Goal: Task Accomplishment & Management: Manage account settings

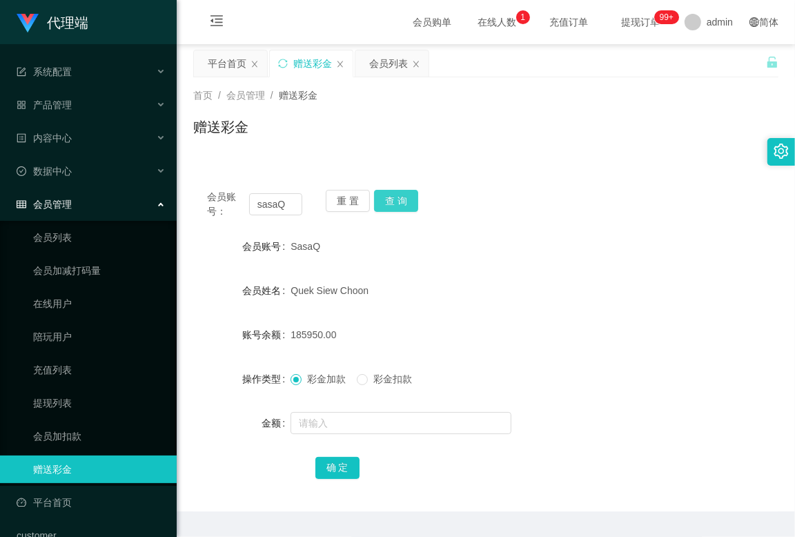
scroll to position [38, 0]
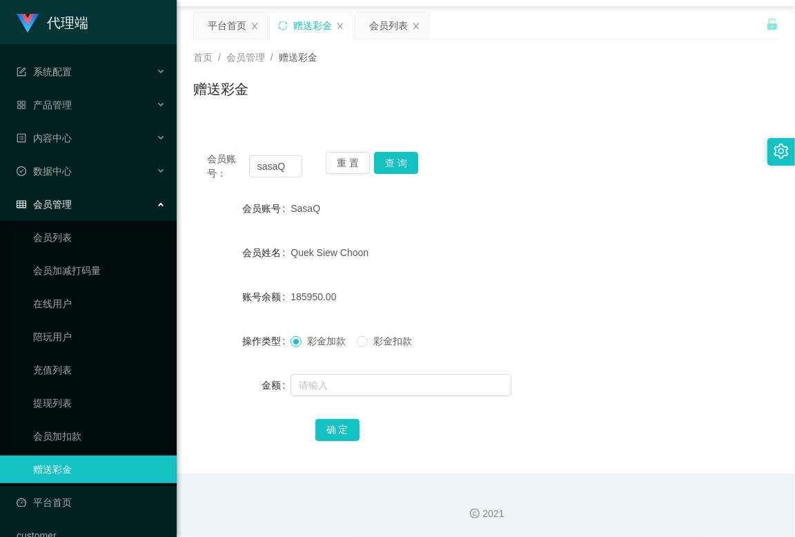
drag, startPoint x: 383, startPoint y: 98, endPoint x: 299, endPoint y: 154, distance: 101.0
click at [383, 101] on div "赠送彩金" at bounding box center [485, 95] width 585 height 32
click at [285, 161] on input "sasaQ" at bounding box center [275, 166] width 53 height 22
paste input "81281107"
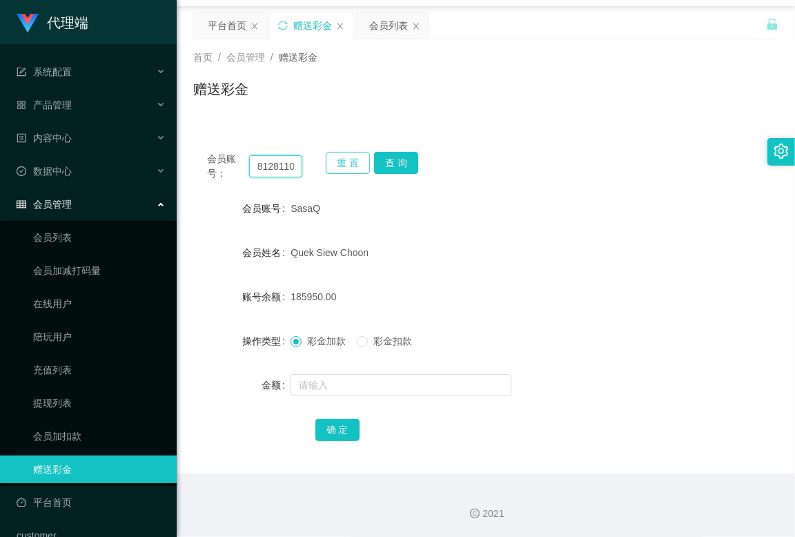
scroll to position [0, 5]
type input "81281107"
click at [393, 167] on button "查 询" at bounding box center [396, 163] width 44 height 22
click at [279, 169] on input "81281107" at bounding box center [275, 166] width 53 height 22
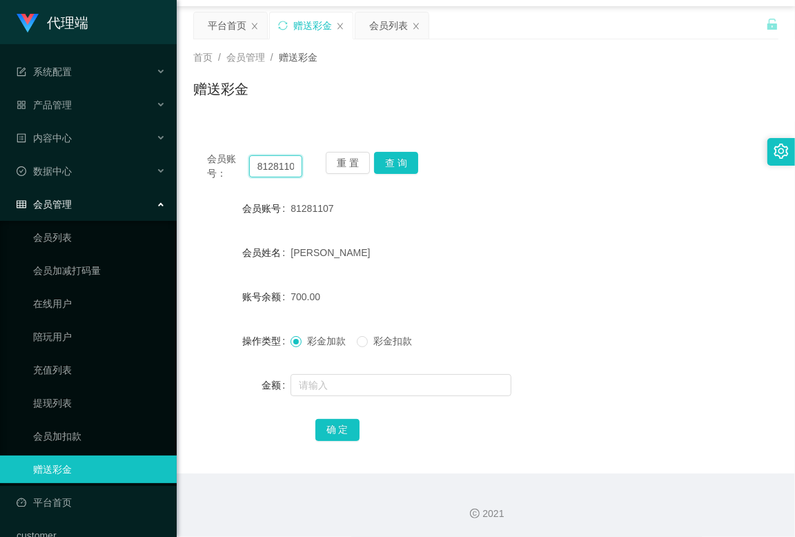
click at [279, 169] on input "81281107" at bounding box center [275, 166] width 53 height 22
type input "sasaQ"
click at [402, 164] on button "查 询" at bounding box center [396, 163] width 44 height 22
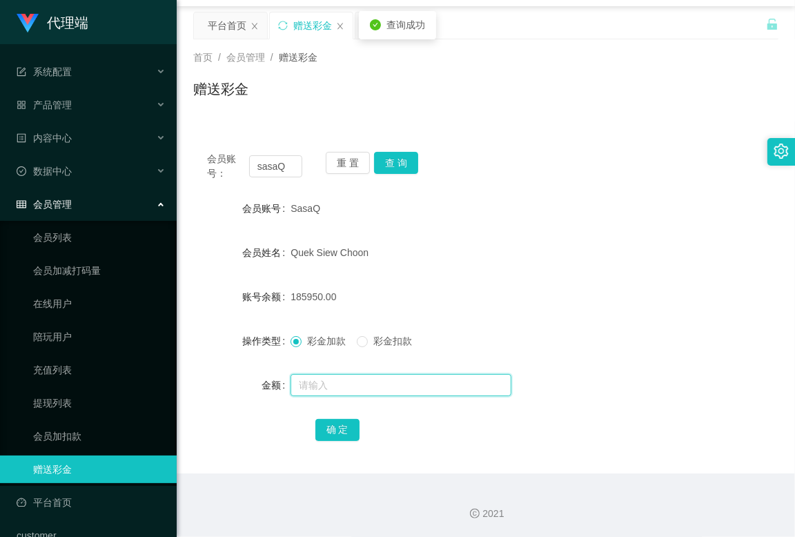
click at [346, 377] on input "text" at bounding box center [400, 385] width 221 height 22
type input "1310"
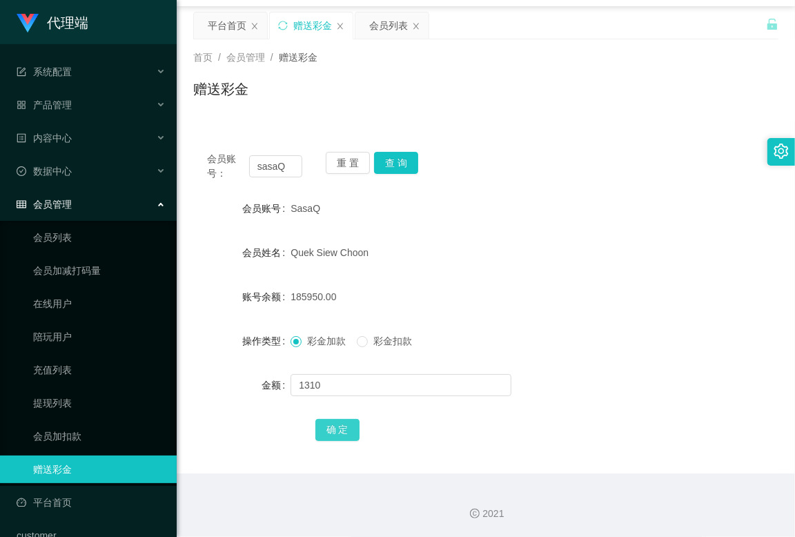
click at [328, 422] on button "确 定" at bounding box center [337, 430] width 44 height 22
click at [578, 364] on form "会员账号 SasaQ 会员姓名 [PERSON_NAME] 账号余额 187260.00 操作类型 彩金加款 彩金扣款 金额 确 定" at bounding box center [485, 319] width 585 height 248
click at [262, 175] on input "sasaQ" at bounding box center [275, 166] width 53 height 22
drag, startPoint x: 380, startPoint y: 26, endPoint x: 378, endPoint y: 38, distance: 11.9
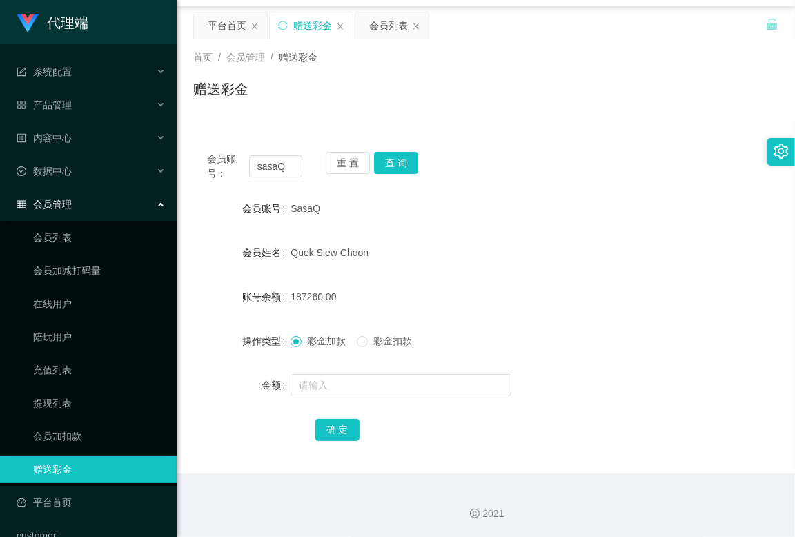
click at [380, 26] on div "会员列表" at bounding box center [388, 25] width 39 height 26
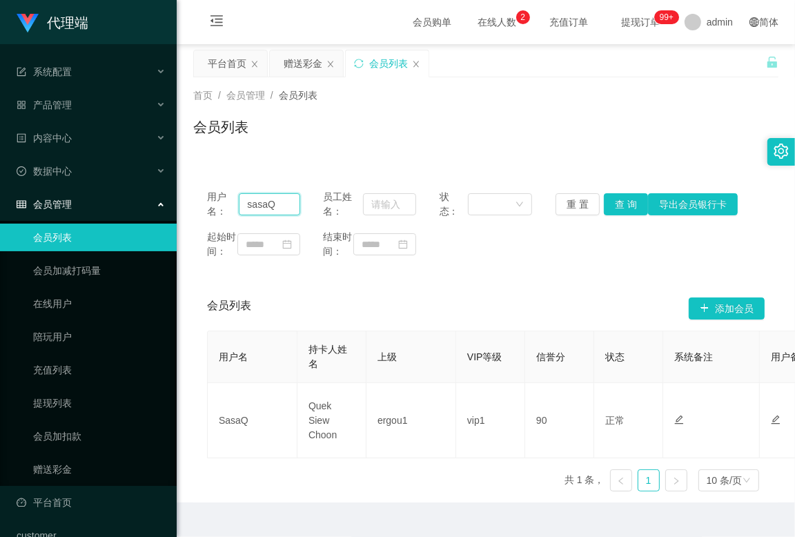
drag, startPoint x: 277, startPoint y: 206, endPoint x: 201, endPoint y: 200, distance: 76.8
click at [202, 200] on div "用户名： sasaQ 员工姓名： 状态： 重 置 查 询 导出会员银行卡 起始时间： 结束时间：" at bounding box center [485, 224] width 585 height 97
drag, startPoint x: 614, startPoint y: 196, endPoint x: 635, endPoint y: 155, distance: 45.7
click at [614, 196] on button "查 询" at bounding box center [626, 204] width 44 height 22
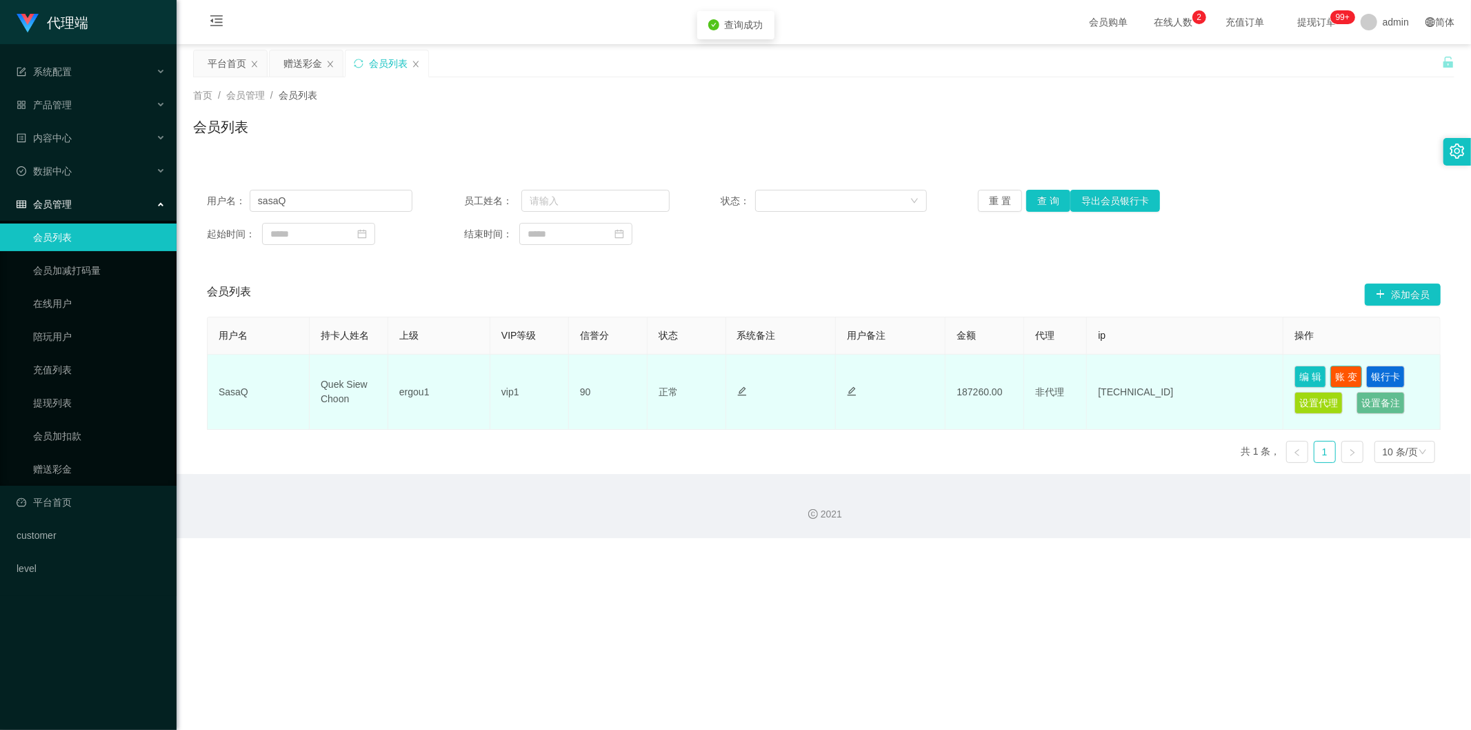
click at [794, 375] on button "账 变" at bounding box center [1347, 377] width 32 height 22
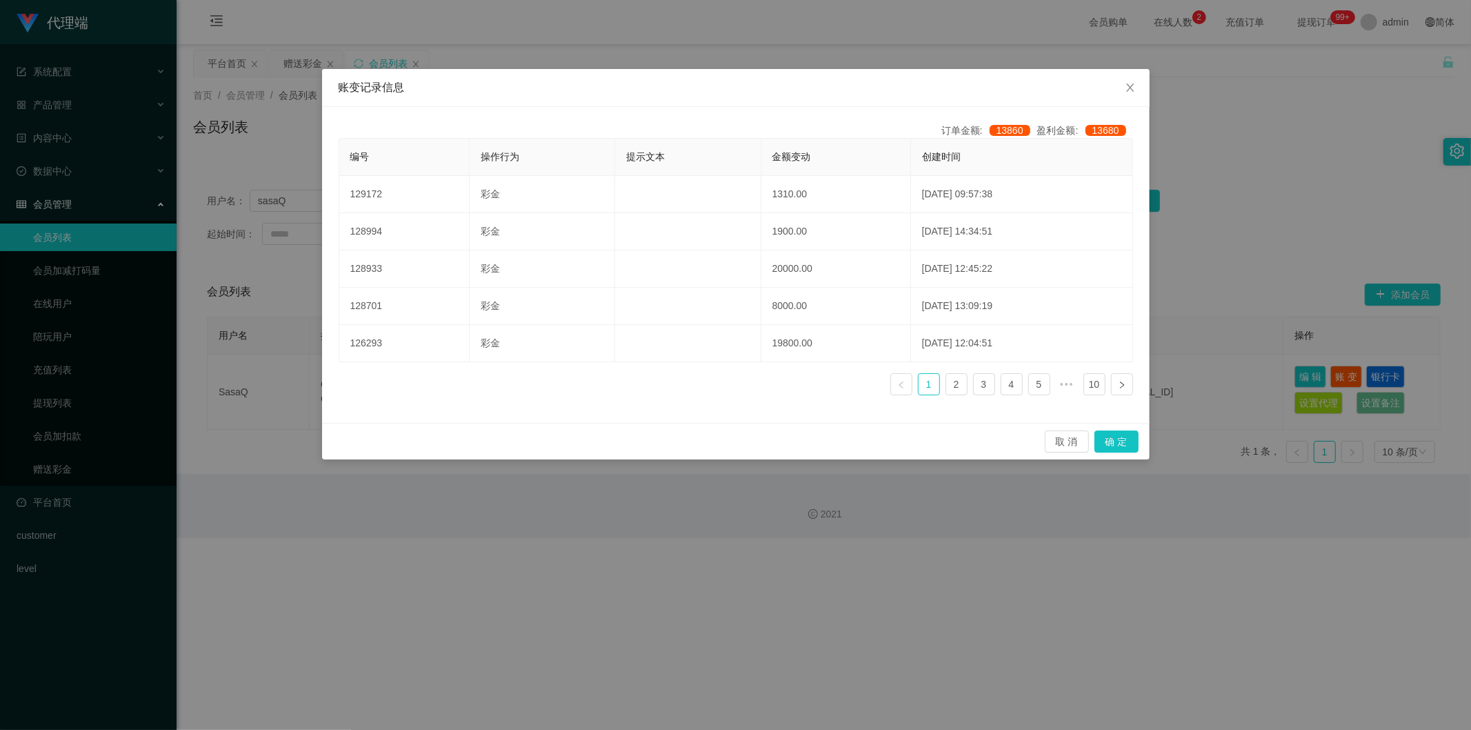
click at [794, 92] on div "账变记录信息 订单金额: 13860 盈利金额: 13680 编号 操作行为 提示文本 金额变动 创建时间 129172 彩金 1310.00 [DATE] …" at bounding box center [735, 365] width 1471 height 730
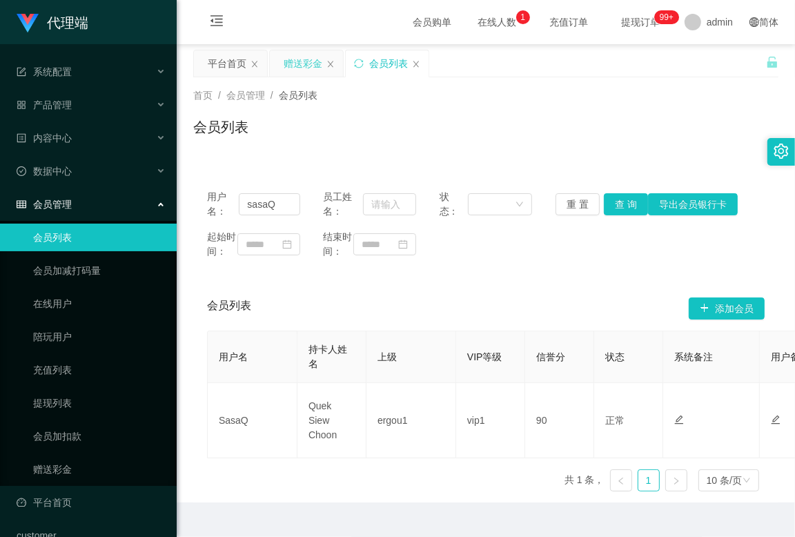
click at [286, 65] on div "赠送彩金" at bounding box center [302, 63] width 39 height 26
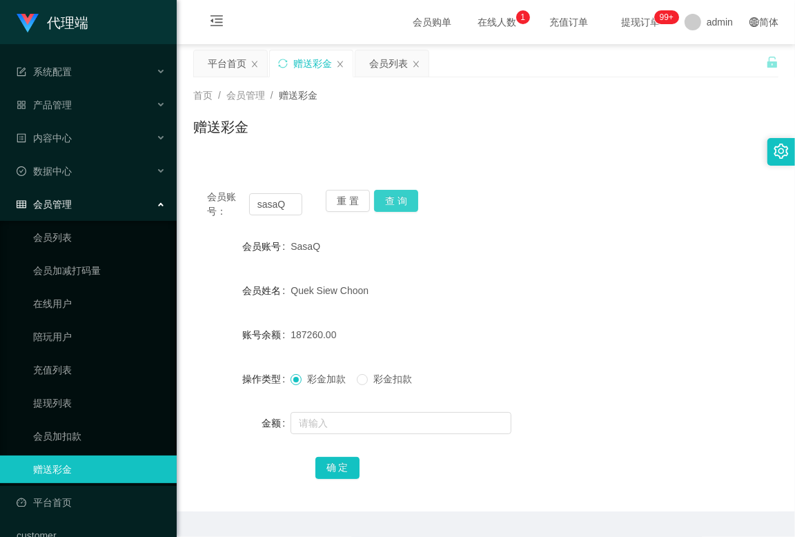
click at [401, 199] on button "查 询" at bounding box center [396, 201] width 44 height 22
drag, startPoint x: 557, startPoint y: 233, endPoint x: 595, endPoint y: 179, distance: 65.4
click at [557, 235] on div "SasaQ" at bounding box center [460, 246] width 341 height 28
click at [381, 62] on div "会员列表" at bounding box center [388, 63] width 39 height 26
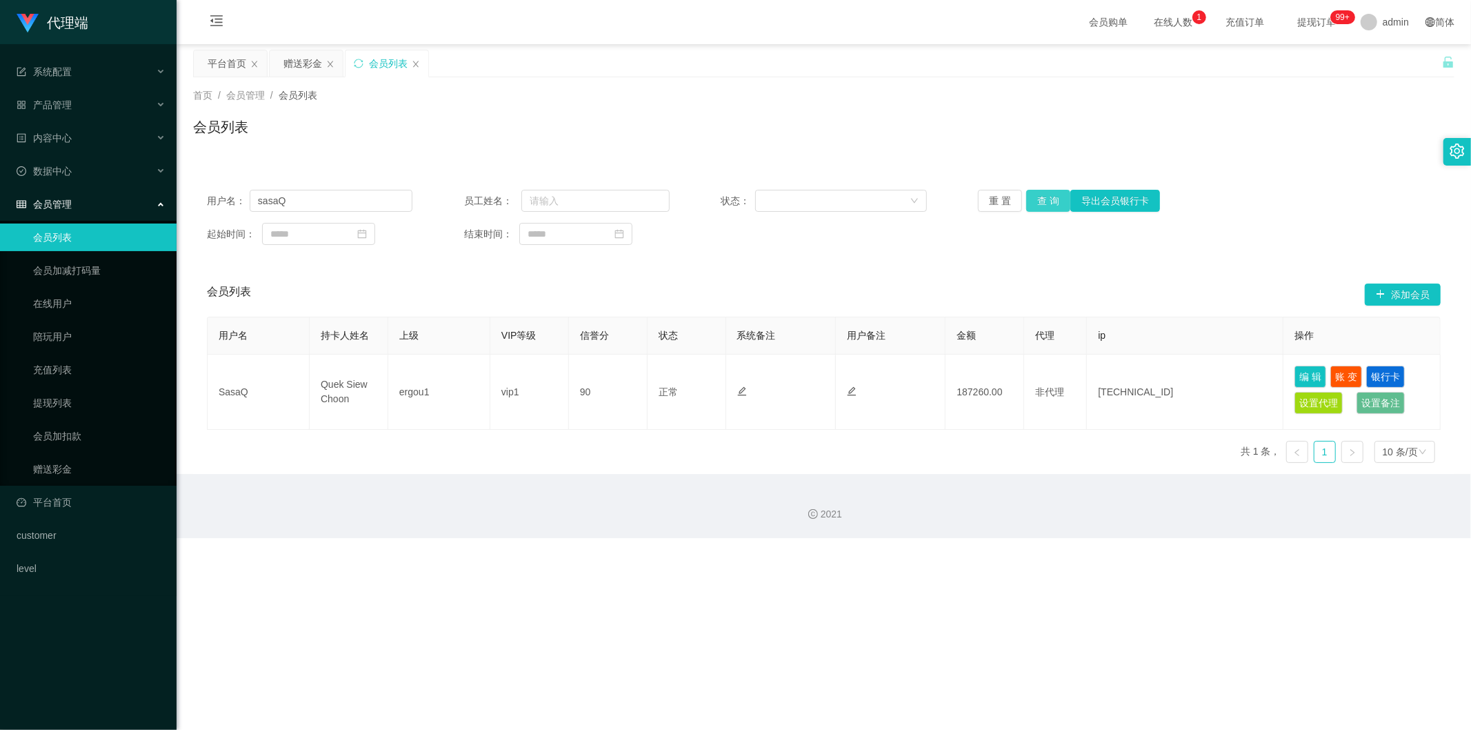
click at [794, 206] on button "查 询" at bounding box center [1048, 201] width 44 height 22
click at [794, 156] on div "首页 / 会员管理 / 会员列表 / 会员列表" at bounding box center [824, 118] width 1295 height 82
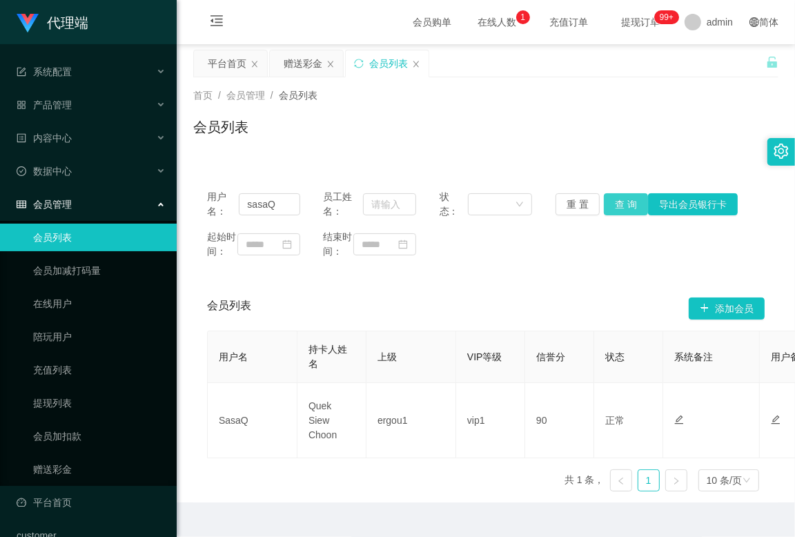
click at [611, 203] on button "查 询" at bounding box center [626, 204] width 44 height 22
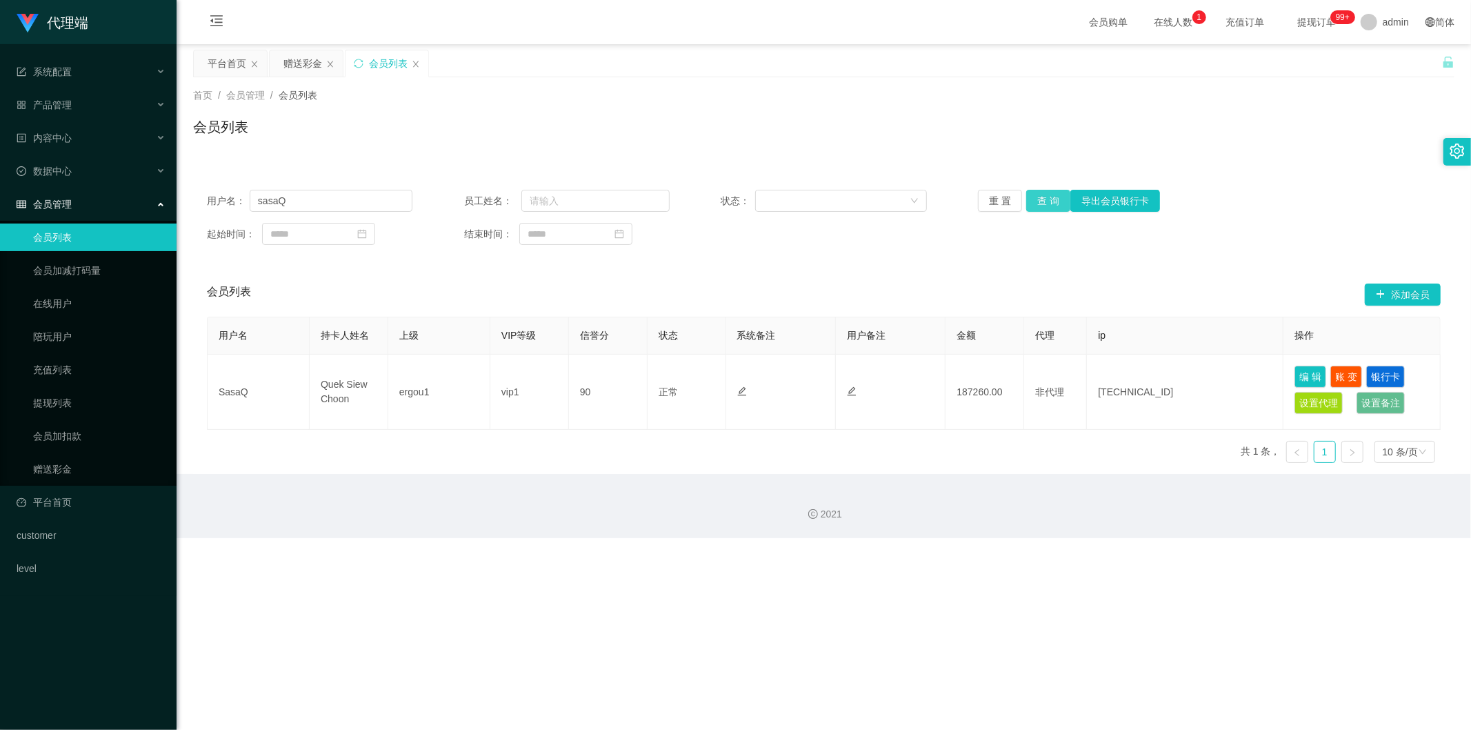
click at [794, 200] on button "查 询" at bounding box center [1048, 201] width 44 height 22
click at [794, 203] on button "查 询" at bounding box center [1048, 201] width 44 height 22
drag, startPoint x: 307, startPoint y: 200, endPoint x: 221, endPoint y: 197, distance: 85.6
click at [221, 197] on div "用户名： [PERSON_NAME]" at bounding box center [310, 201] width 206 height 22
click at [57, 404] on link "提现列表" at bounding box center [99, 403] width 132 height 28
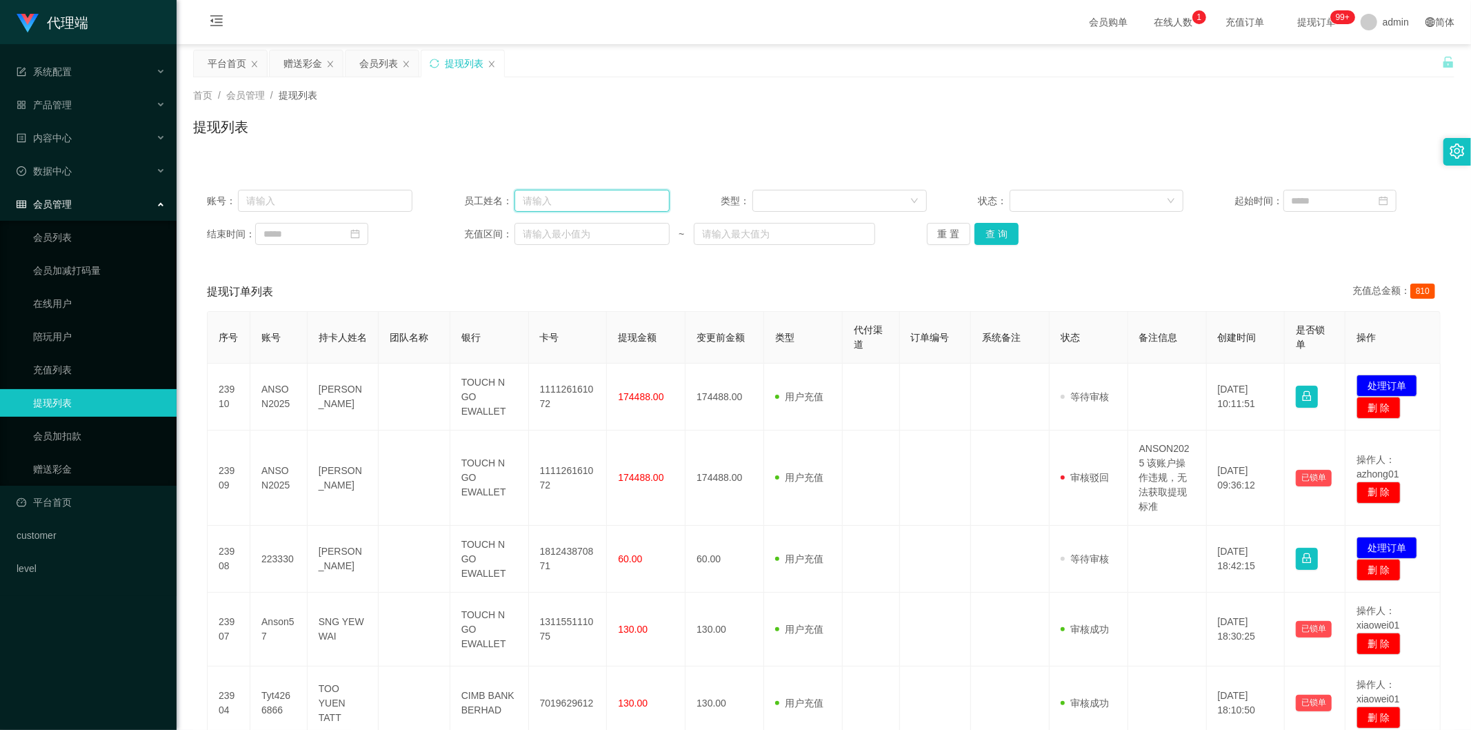
click at [556, 200] on input "text" at bounding box center [592, 201] width 155 height 22
paste input "sasaQ"
type input "sasaQ"
click at [794, 230] on button "查 询" at bounding box center [997, 234] width 44 height 22
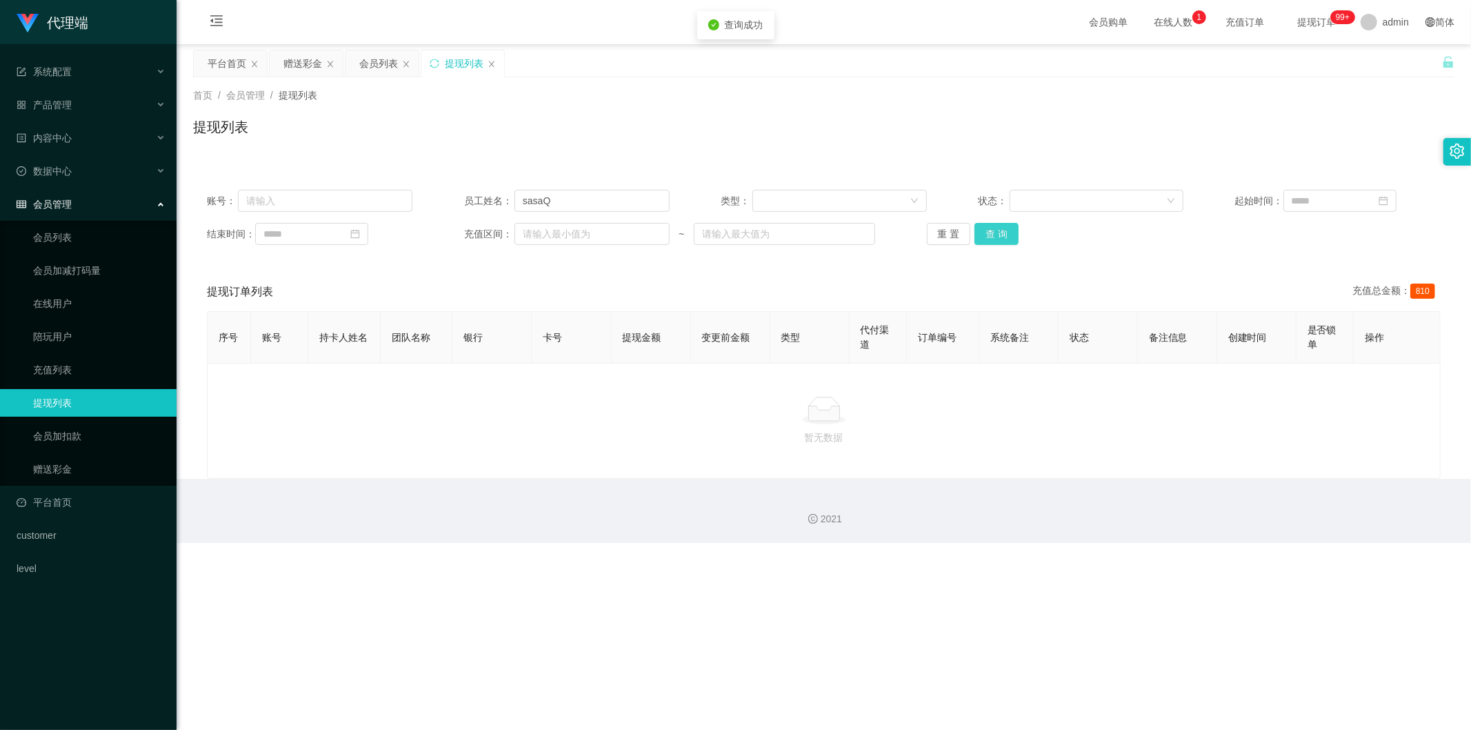
click at [794, 240] on button "查 询" at bounding box center [997, 234] width 44 height 22
drag, startPoint x: 590, startPoint y: 202, endPoint x: 456, endPoint y: 195, distance: 134.7
click at [456, 195] on div "账号： 员工姓名： sasaQ 类型： 状态： 起始时间：" at bounding box center [824, 201] width 1234 height 22
click at [319, 194] on input "text" at bounding box center [325, 201] width 175 height 22
paste input "sasaQ"
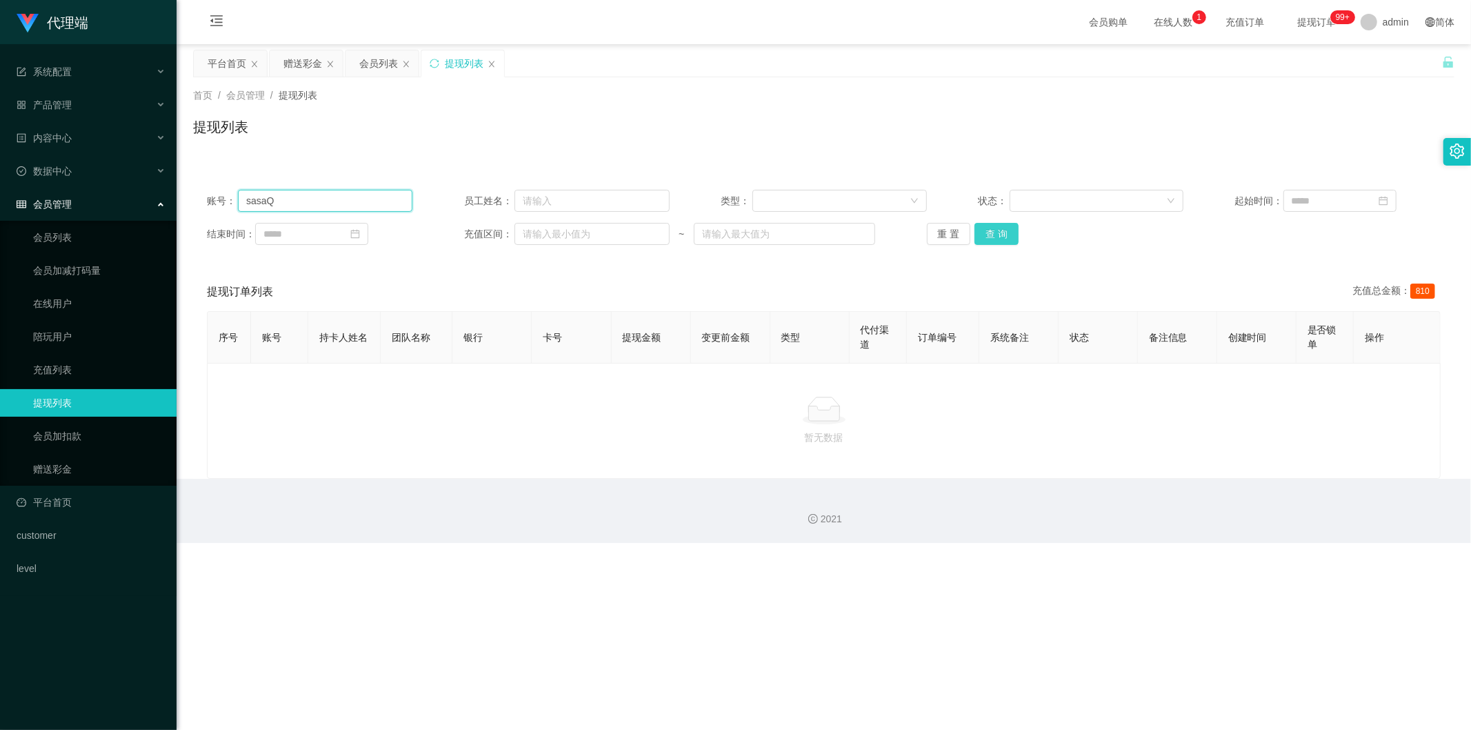
type input "sasaQ"
click at [794, 235] on button "查 询" at bounding box center [997, 234] width 44 height 22
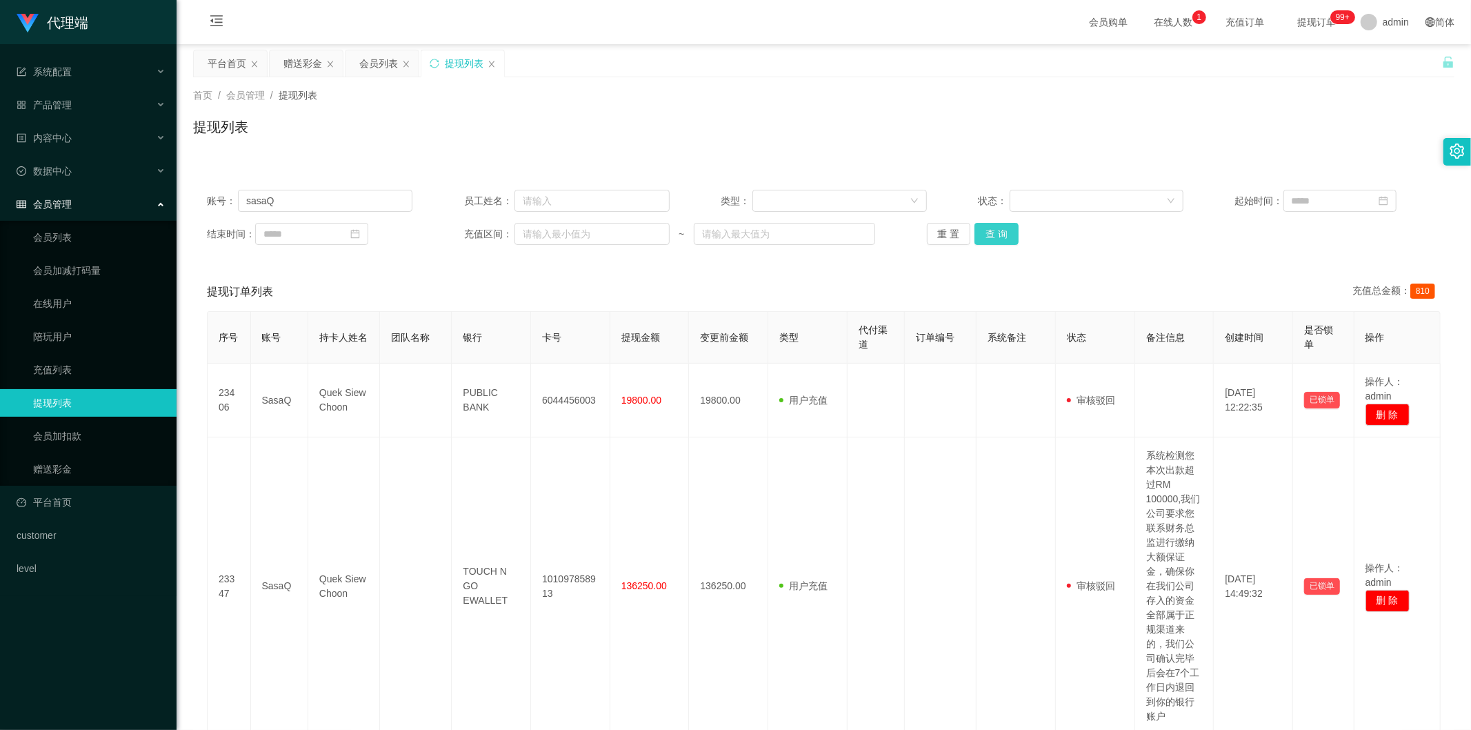
click at [794, 230] on button "查 询" at bounding box center [997, 234] width 44 height 22
click at [794, 237] on button "查 询" at bounding box center [997, 234] width 44 height 22
click at [372, 62] on div "会员列表" at bounding box center [378, 63] width 39 height 26
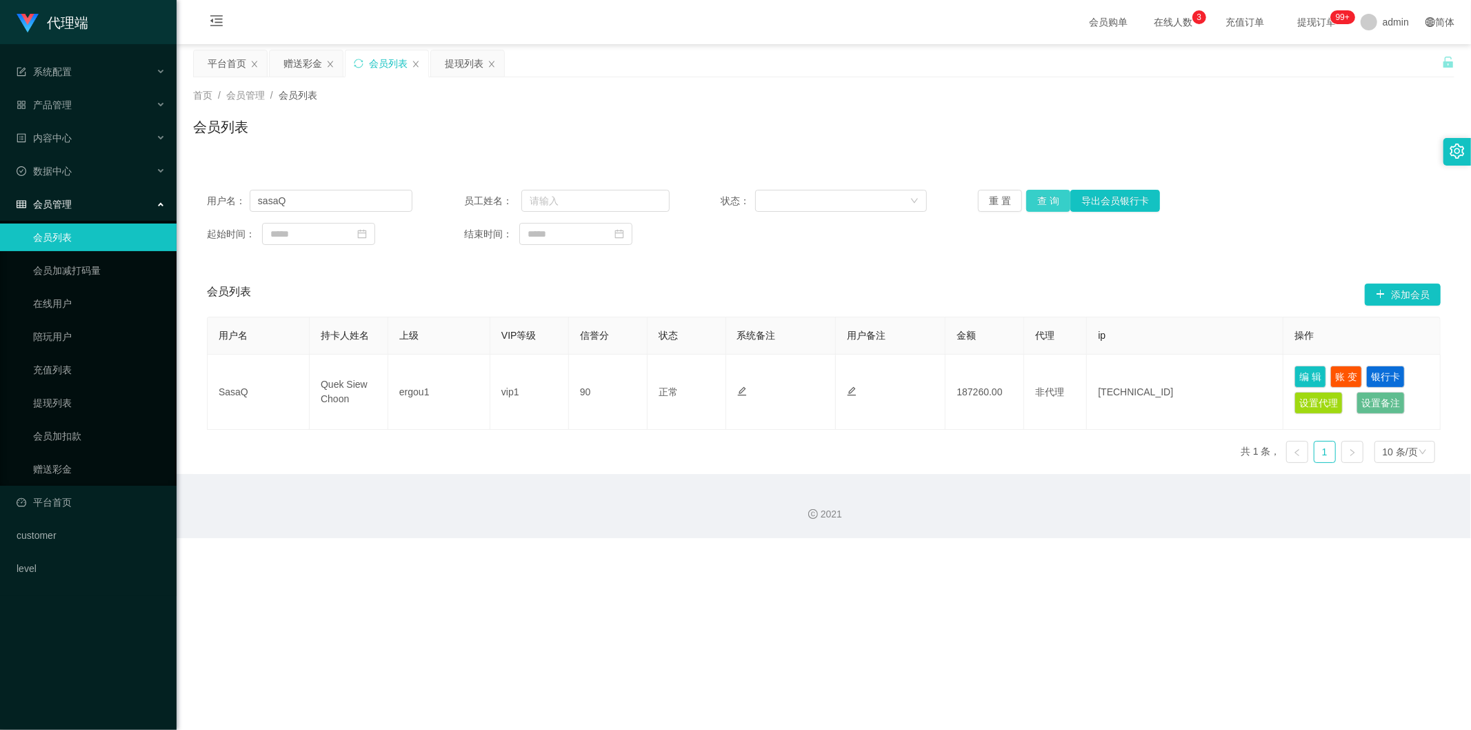
click at [794, 192] on button "查 询" at bounding box center [1048, 201] width 44 height 22
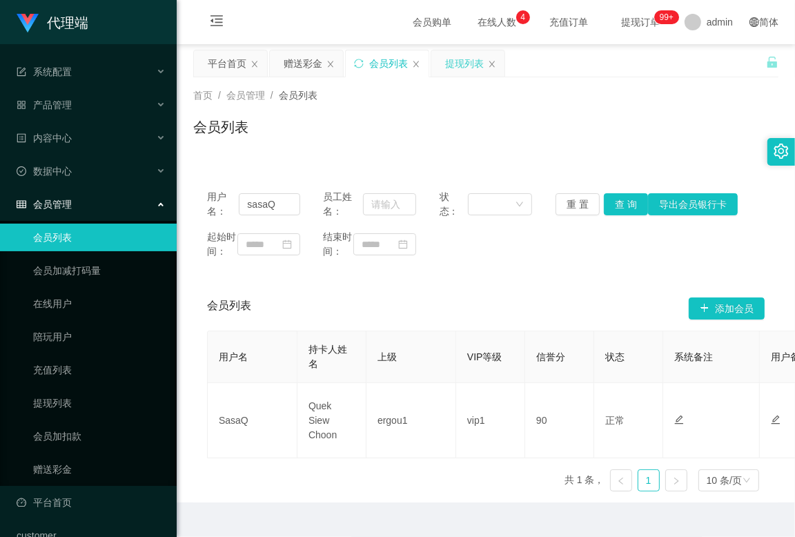
click at [461, 61] on div "提现列表" at bounding box center [464, 63] width 39 height 26
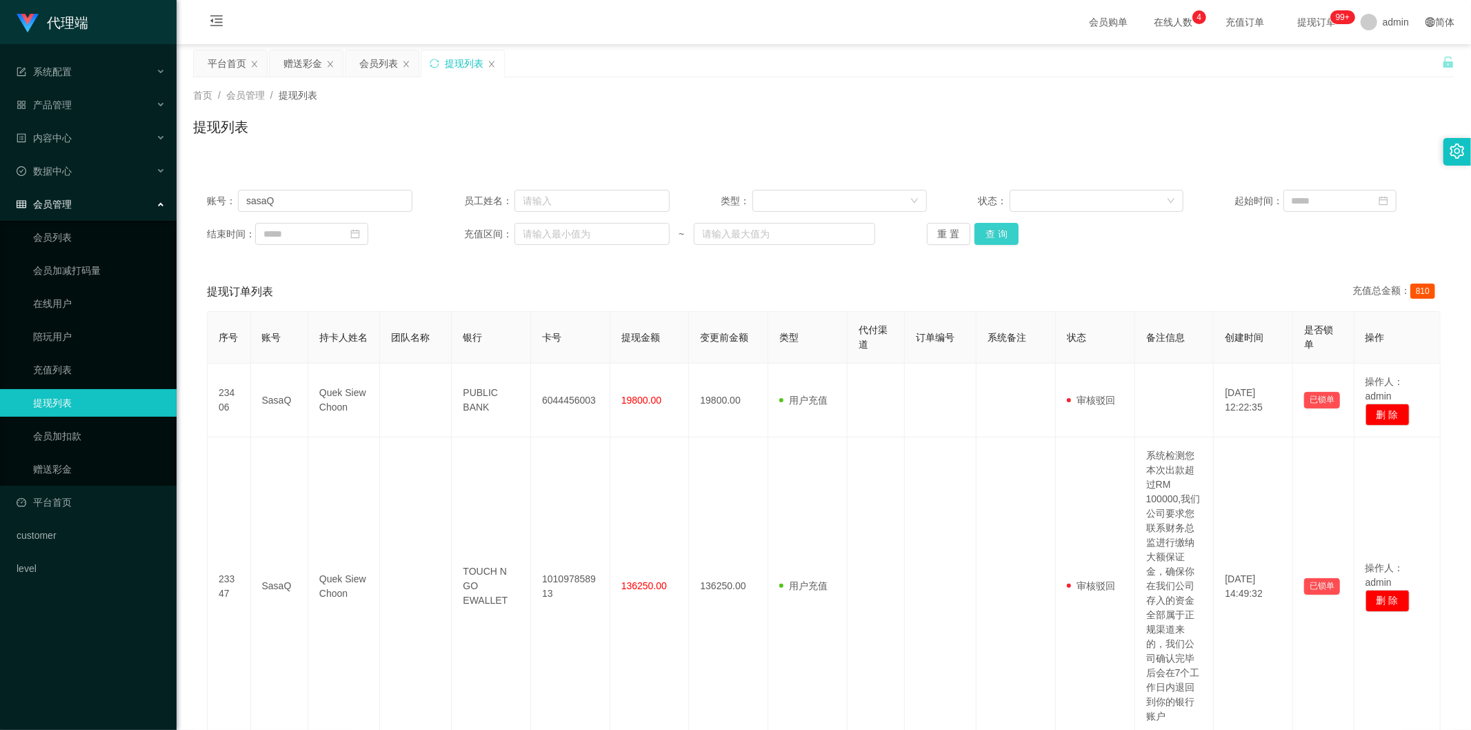
click at [794, 237] on button "查 询" at bounding box center [997, 234] width 44 height 22
click at [794, 232] on button "查 询" at bounding box center [997, 234] width 44 height 22
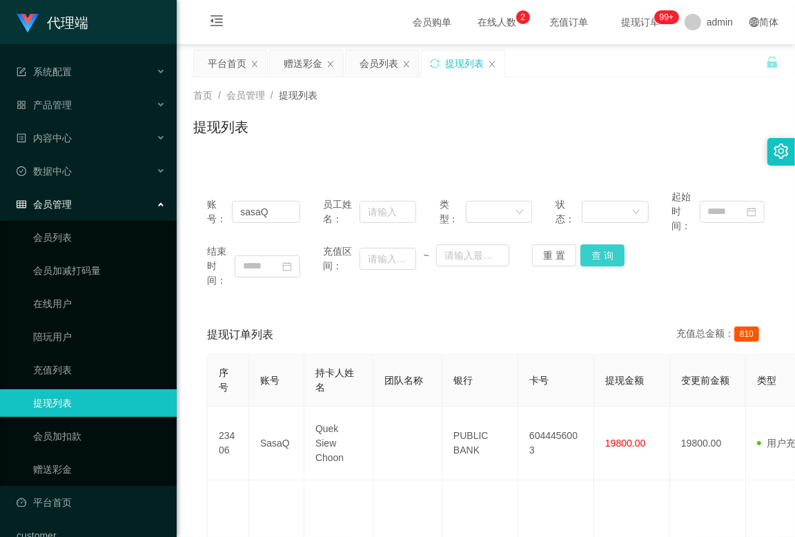
click at [593, 258] on button "查 询" at bounding box center [602, 255] width 44 height 22
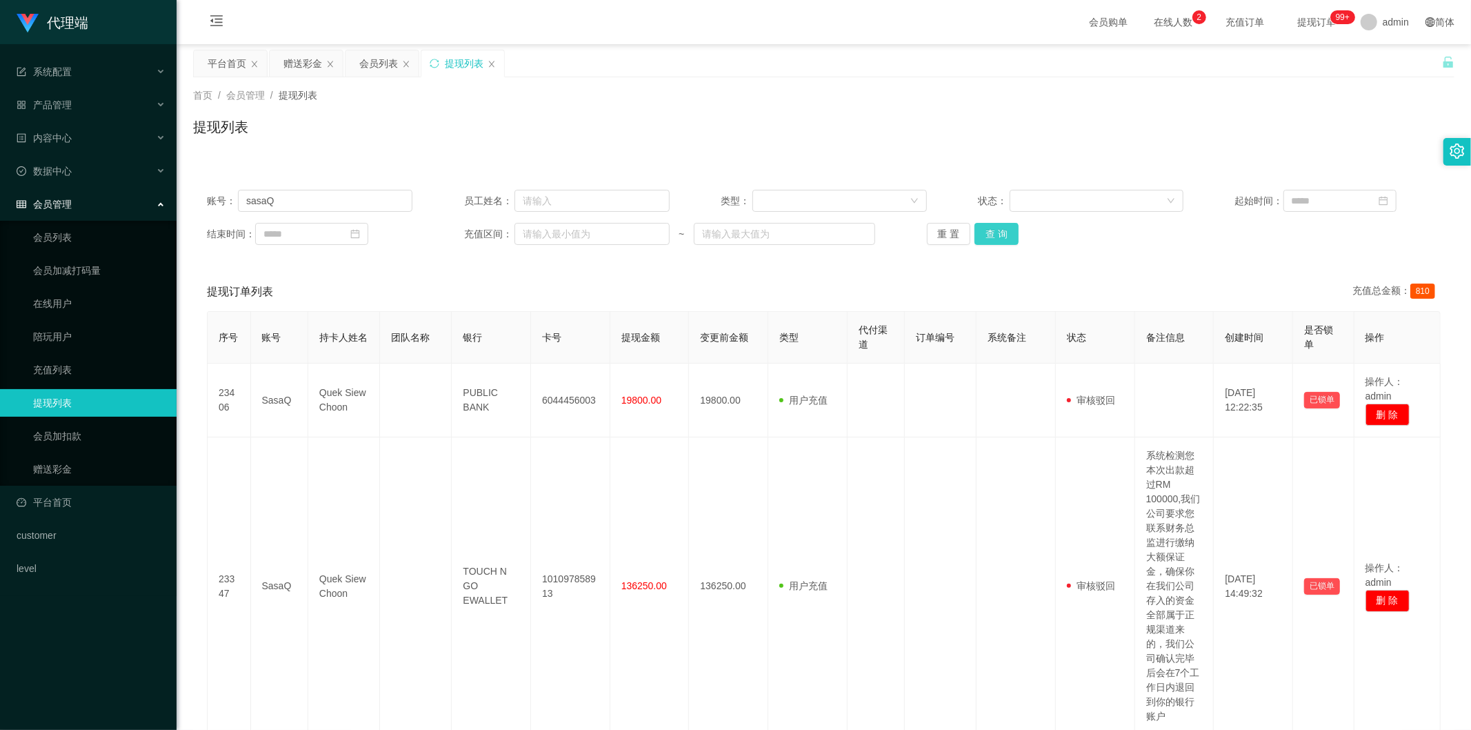
click at [794, 236] on button "查 询" at bounding box center [997, 234] width 44 height 22
click at [794, 19] on span "在线人数 0 1 2 3 4 5 6 7 8 9 0 1 2 3 4 5 6 7 8 9 0 1 2 3 4 5 6 7 8 9" at bounding box center [1173, 22] width 52 height 10
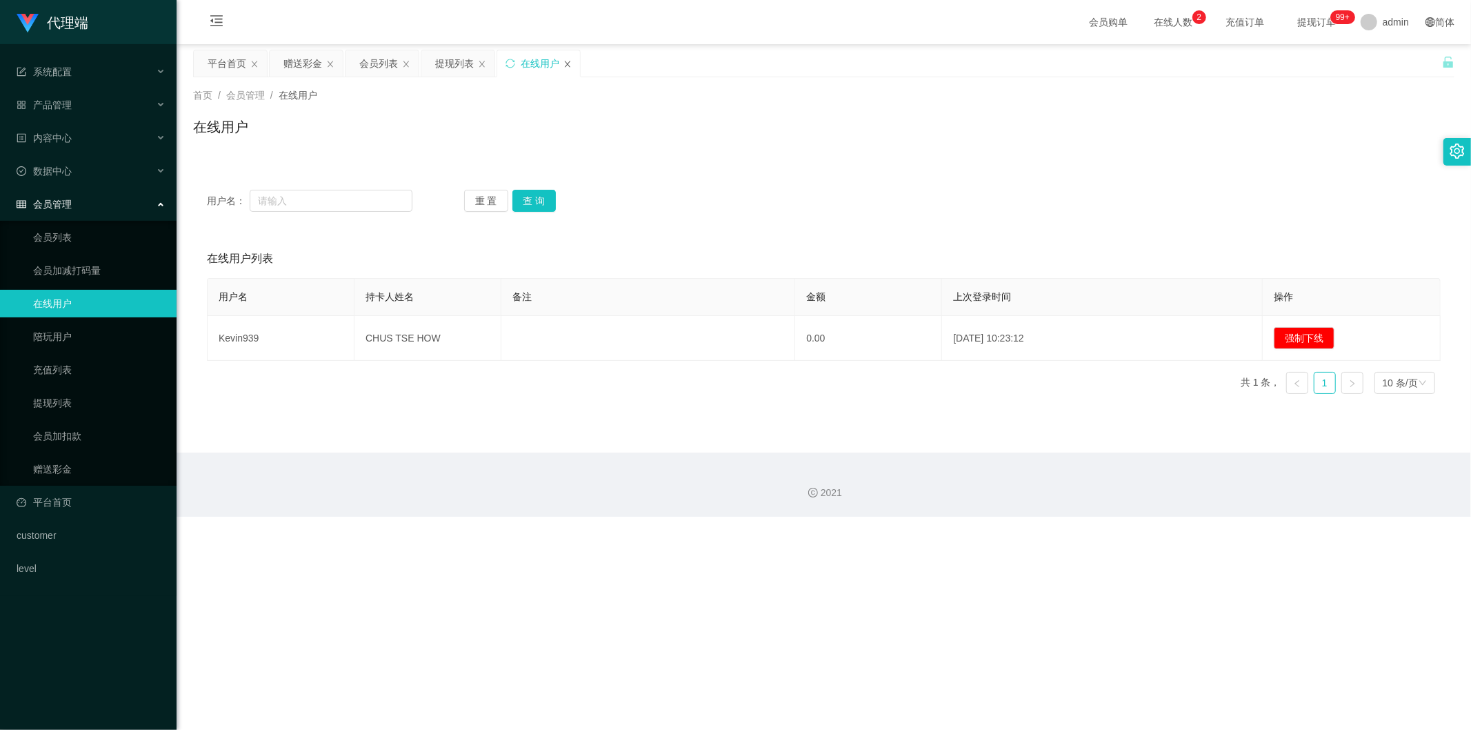
click at [568, 60] on icon "图标: close" at bounding box center [568, 64] width 8 height 8
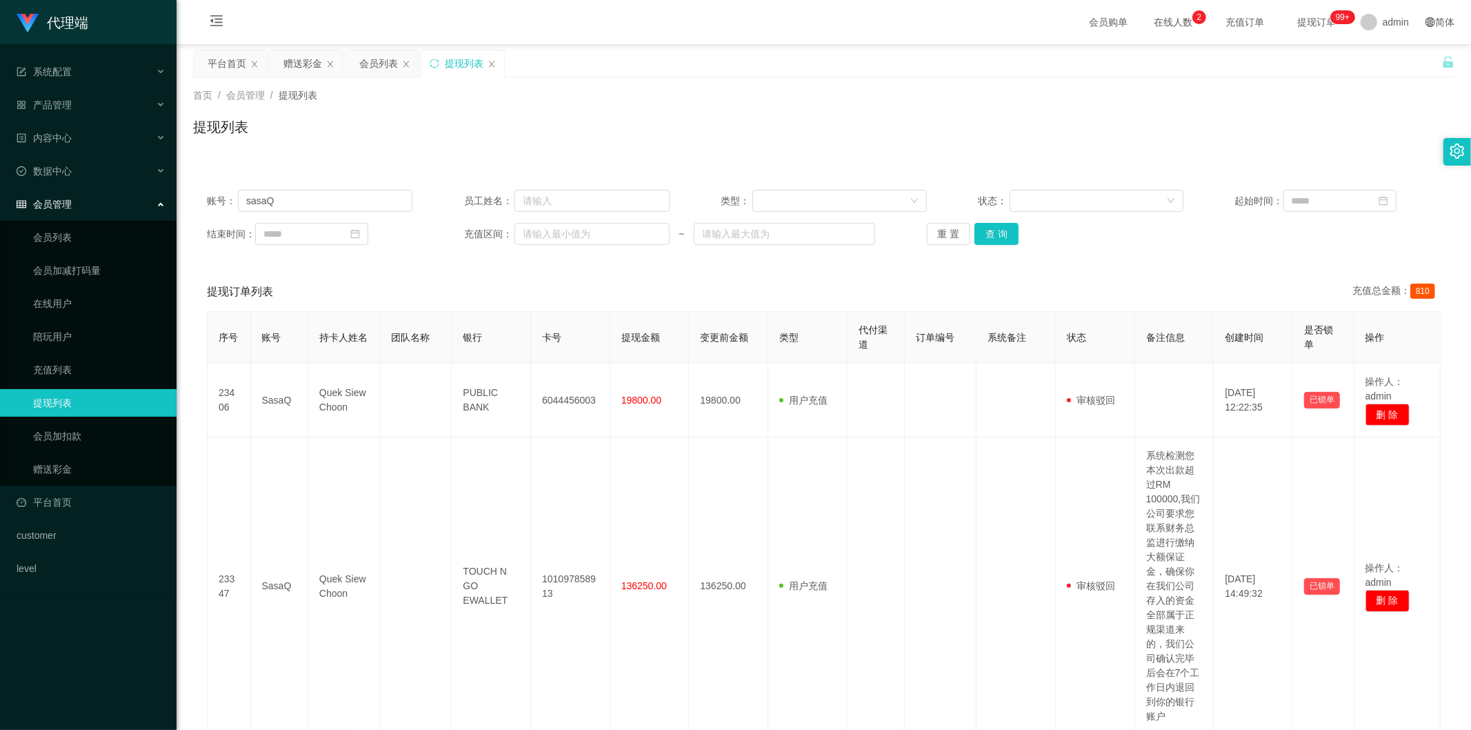
click at [794, 21] on span "在线人数 0 1 2 3 4 5 6 7 8 9 0 1 2 3 4 5 6 7 8 9 0 1 2 3 4 5 6 7 8 9" at bounding box center [1173, 22] width 52 height 10
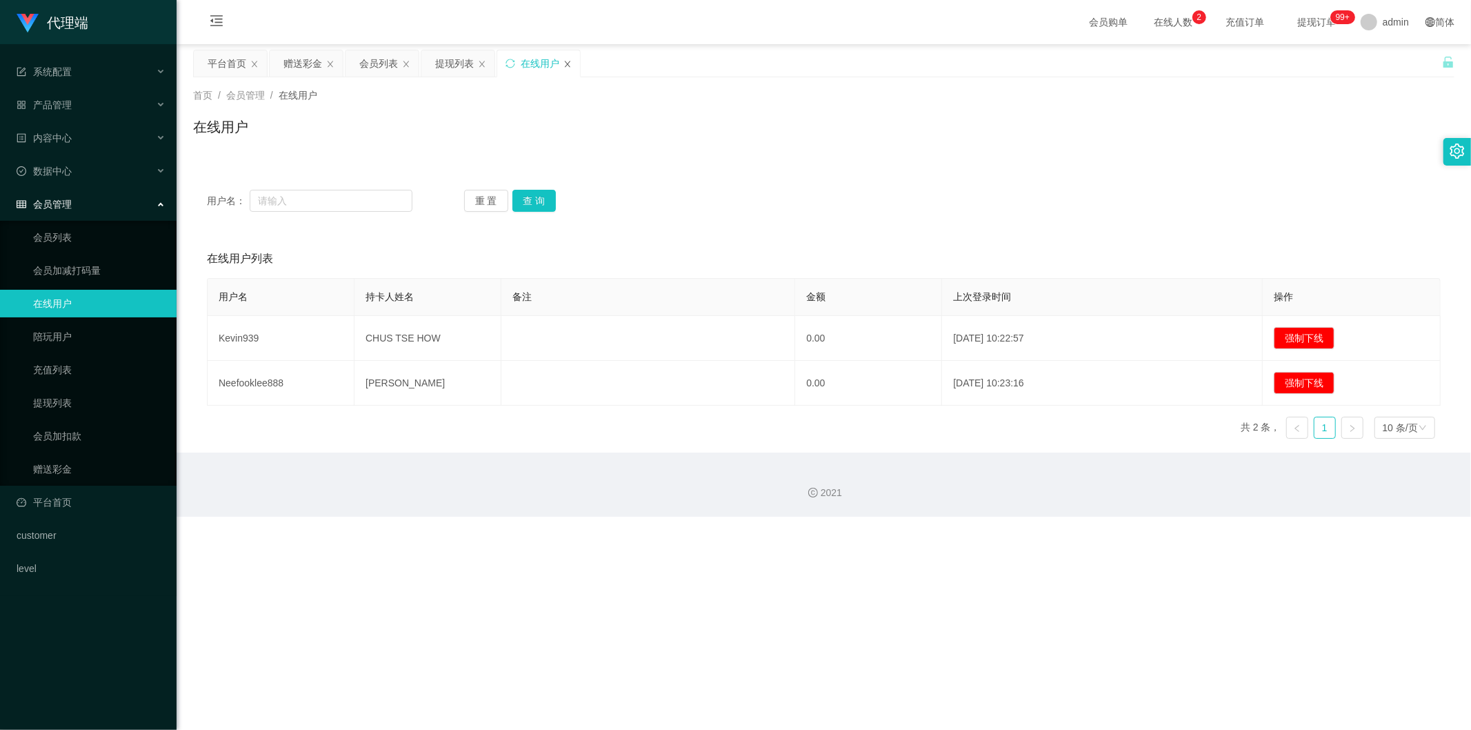
click at [566, 63] on icon "图标: close" at bounding box center [568, 64] width 8 height 8
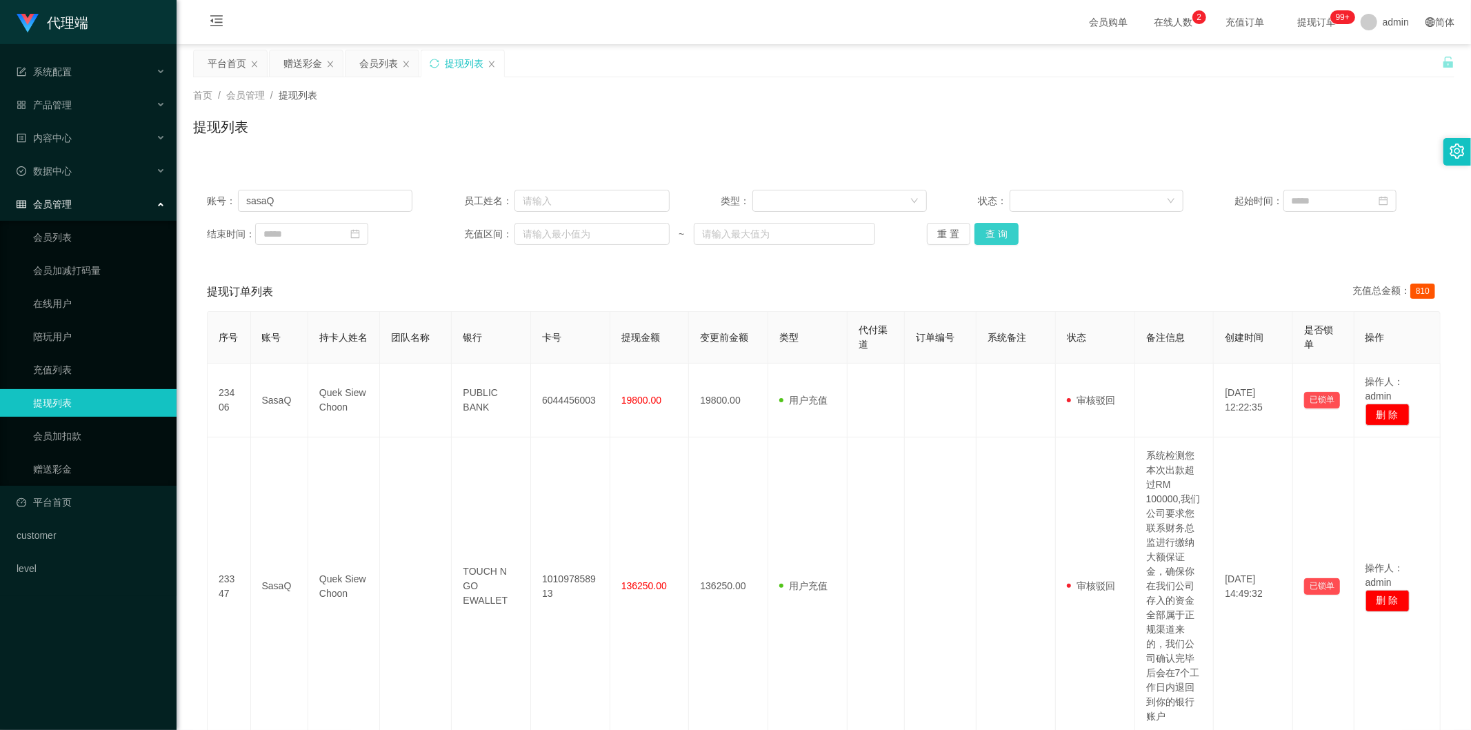
click at [794, 237] on button "查 询" at bounding box center [997, 234] width 44 height 22
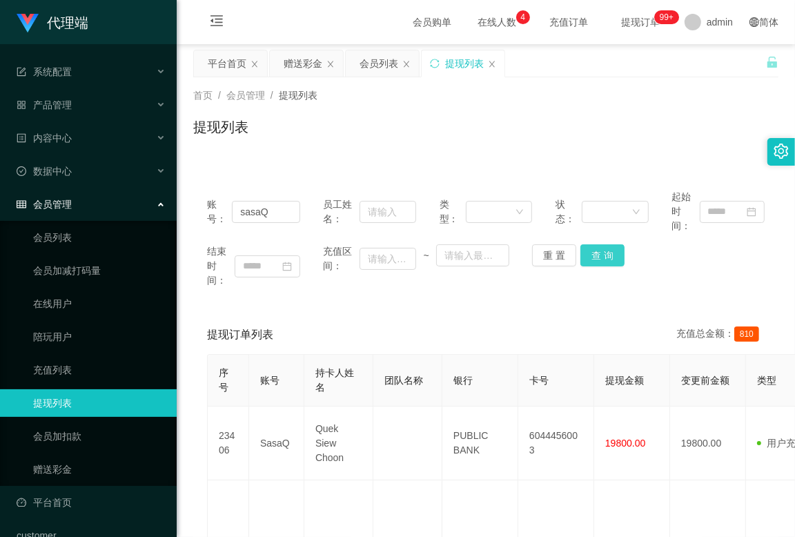
click at [597, 246] on button "查 询" at bounding box center [602, 255] width 44 height 22
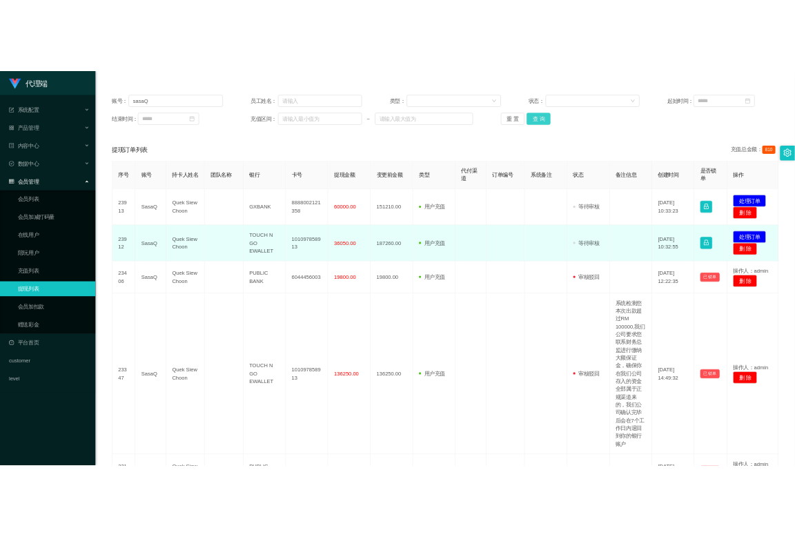
scroll to position [77, 0]
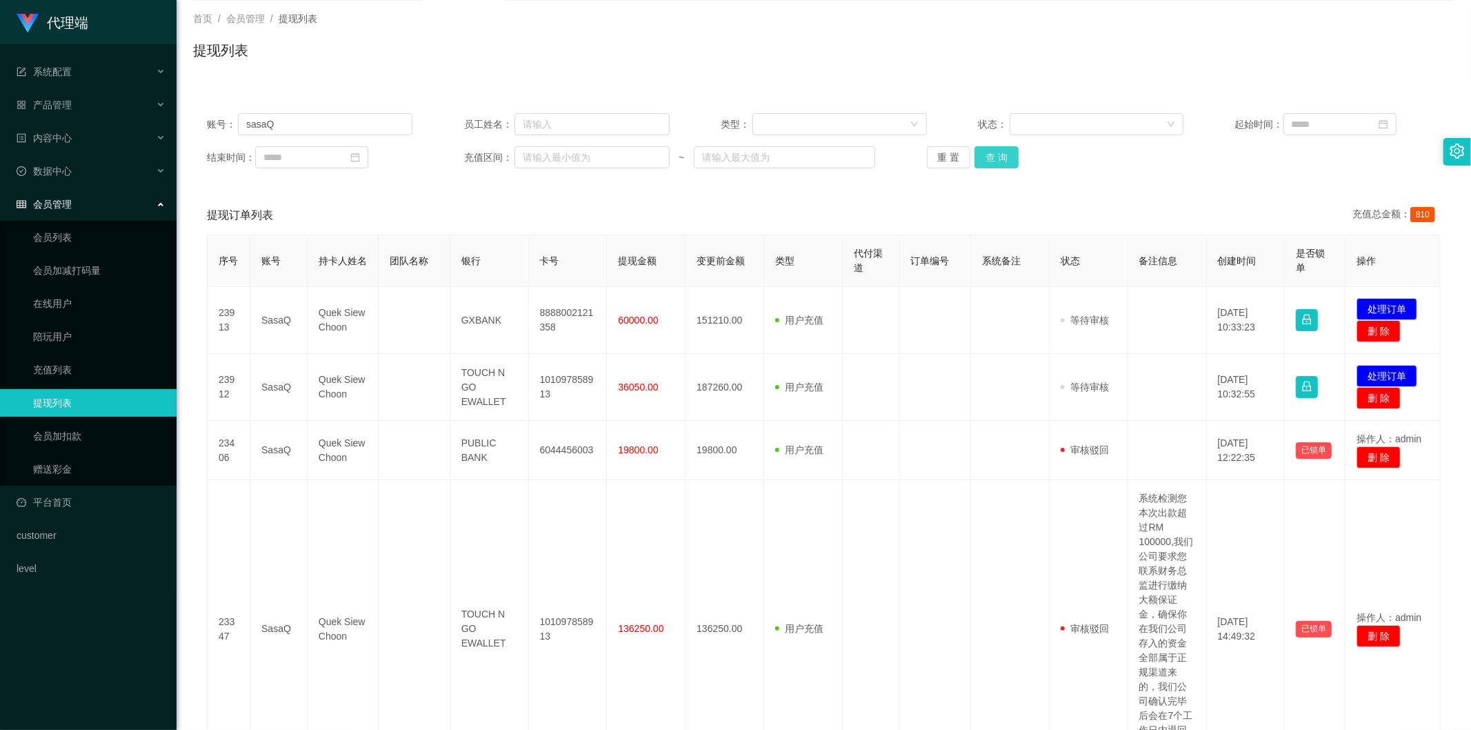
click at [794, 154] on button "查 询" at bounding box center [997, 157] width 44 height 22
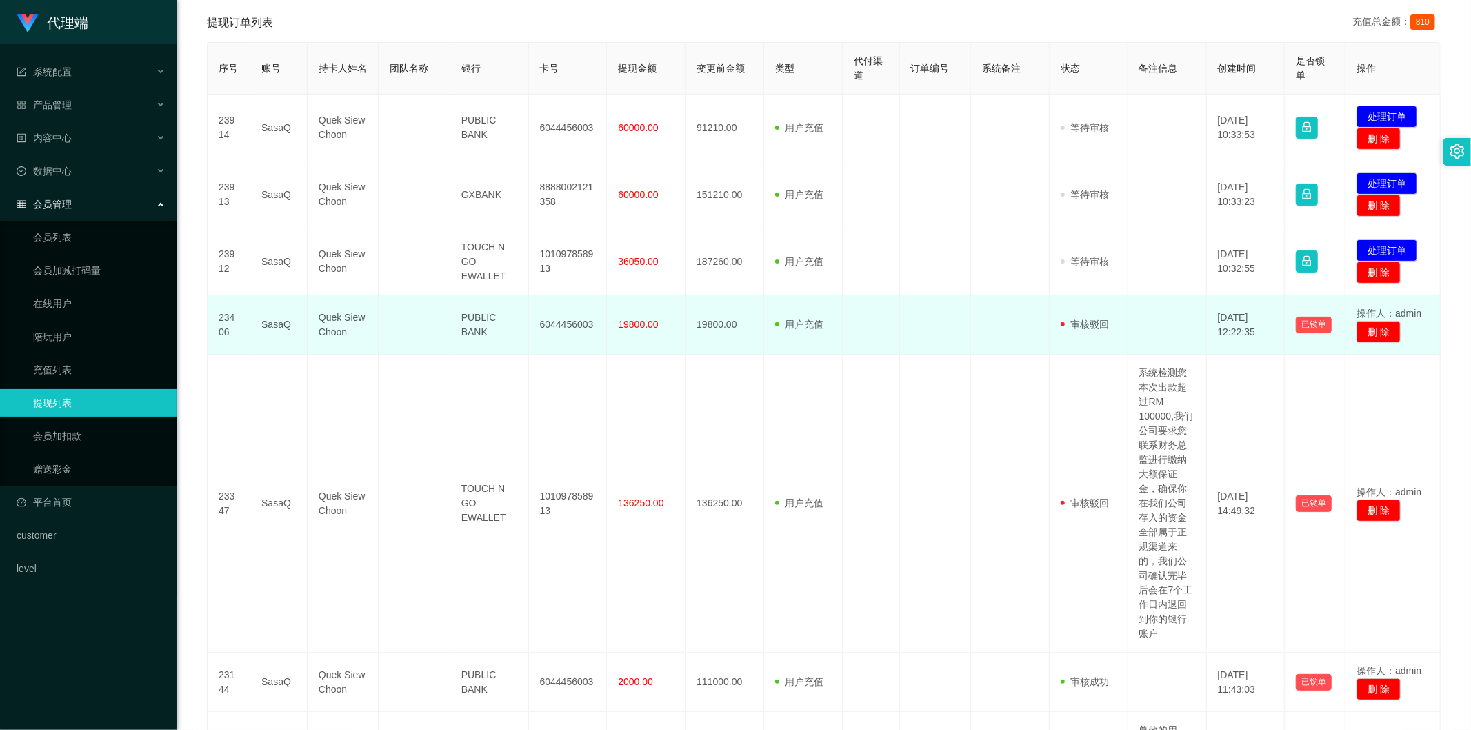
scroll to position [153, 0]
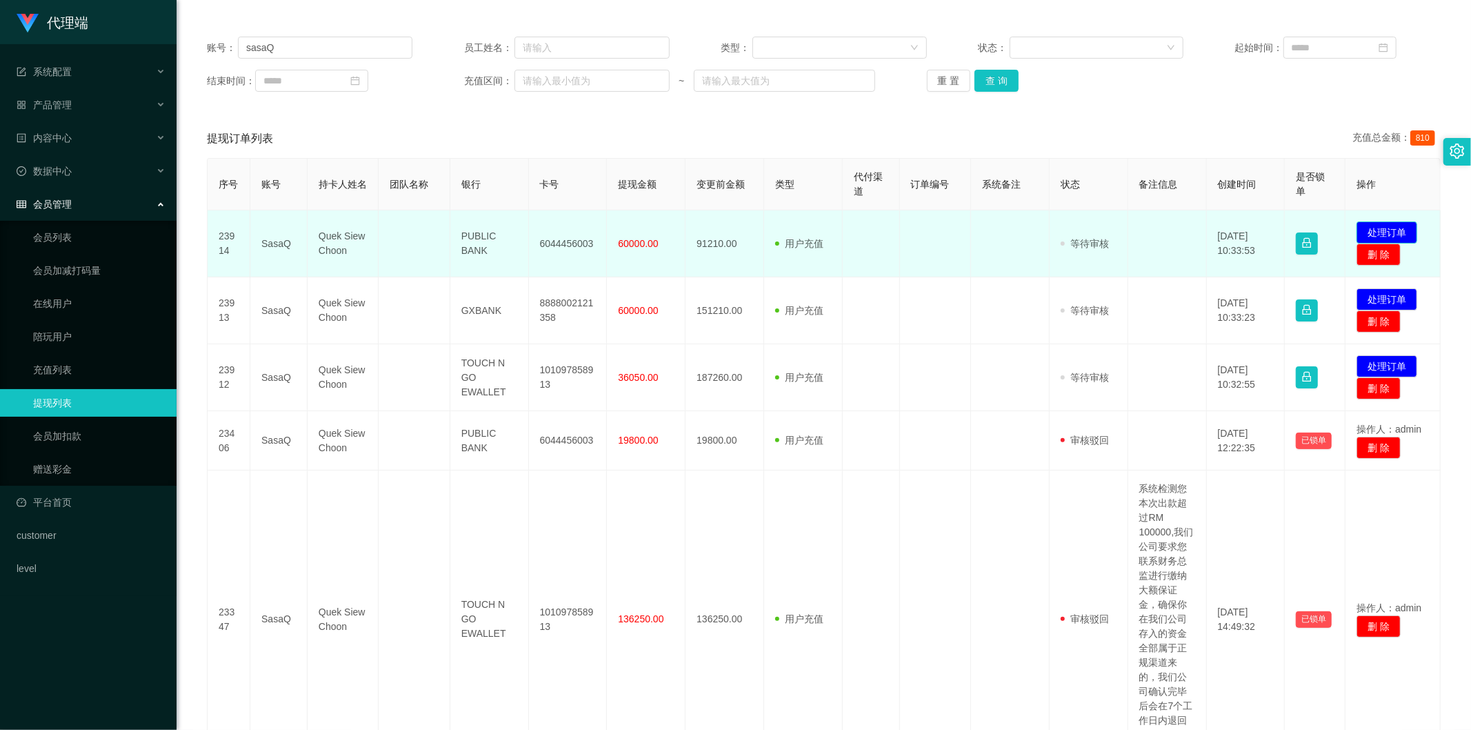
click at [794, 230] on button "处理订单" at bounding box center [1387, 232] width 61 height 22
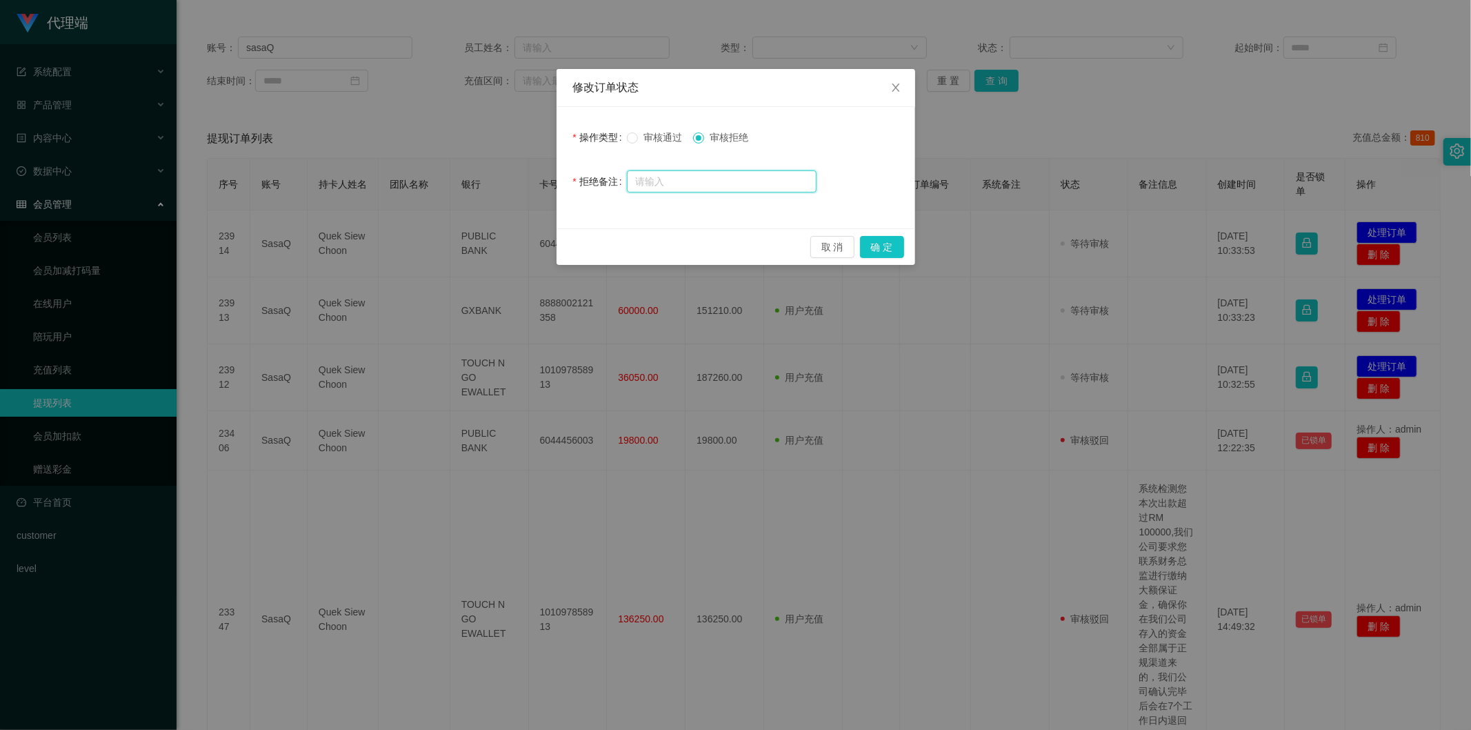
click at [695, 189] on input "text" at bounding box center [722, 181] width 190 height 22
click at [711, 175] on input "text" at bounding box center [722, 181] width 190 height 22
type input "准"
drag, startPoint x: 694, startPoint y: 180, endPoint x: 780, endPoint y: 181, distance: 86.2
click at [780, 181] on input "尊敬的用户，由于您的提现金额过" at bounding box center [722, 182] width 190 height 22
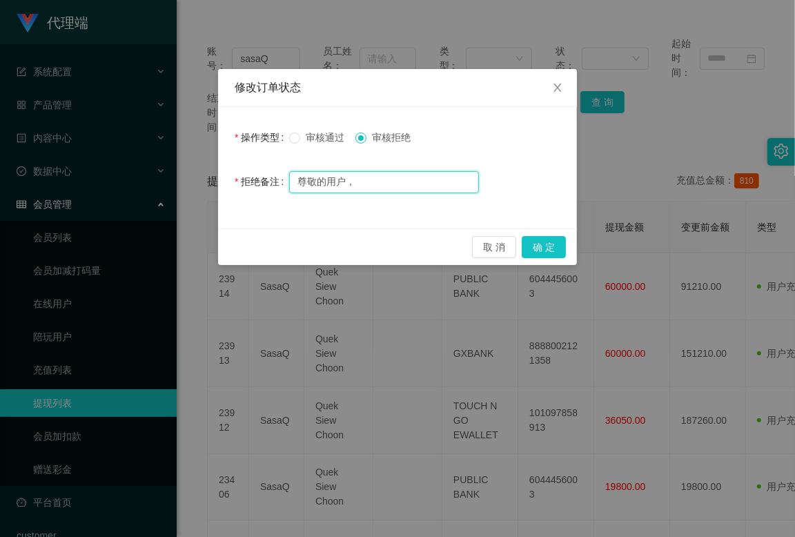
click at [361, 187] on input "尊敬的用户，" at bounding box center [384, 182] width 190 height 22
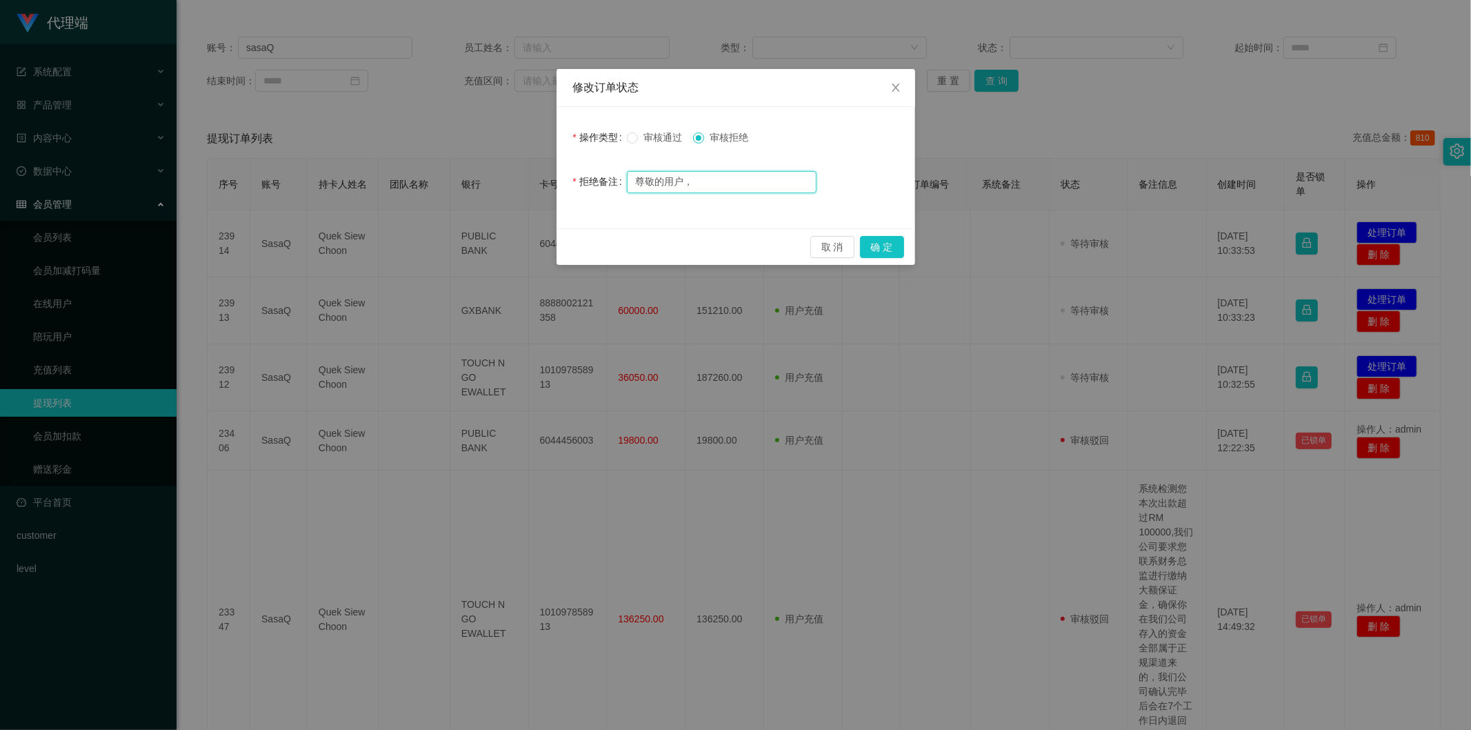
click at [720, 183] on input "尊敬的用户，" at bounding box center [722, 182] width 190 height 22
click at [775, 179] on input "尊敬的用户，您的会员权限不足，暂停出款" at bounding box center [722, 182] width 190 height 22
click at [756, 178] on input "尊敬的用户，您的会员权限不足，暂停出款，请联系" at bounding box center [722, 182] width 190 height 22
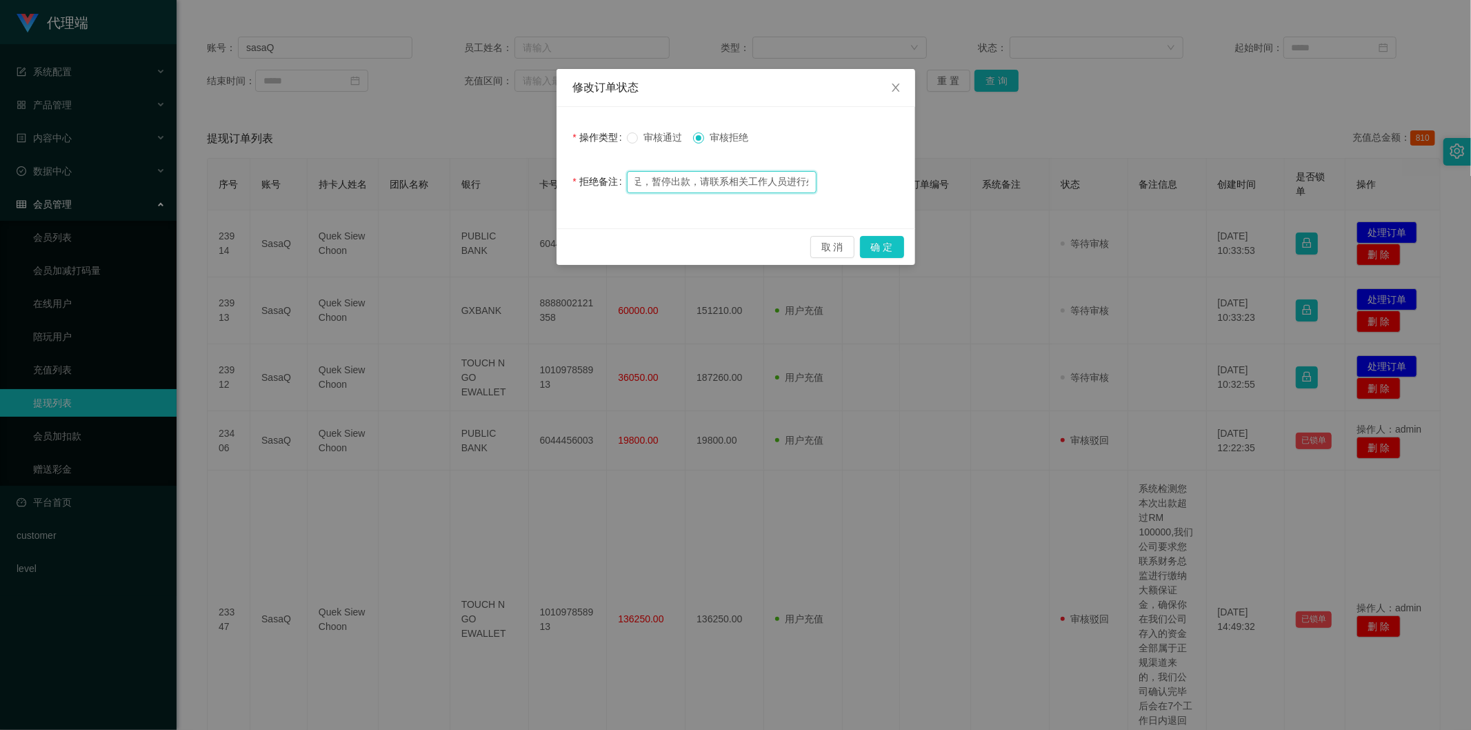
type input "尊敬的用户，您的会员权限不足，暂停出款，请联系相关工作人员进行处理！"
drag, startPoint x: 676, startPoint y: 183, endPoint x: 817, endPoint y: 181, distance: 141.4
click at [794, 181] on div "拒绝备注 尊敬的用户，您的会员权限不足，暂停出款，请联系相关工作人员进行处理！" at bounding box center [736, 182] width 326 height 28
click at [753, 179] on input "尊敬的用户，您的会员权限不足，暂停出款，请联系相关工作人员进行处理！" at bounding box center [722, 182] width 190 height 22
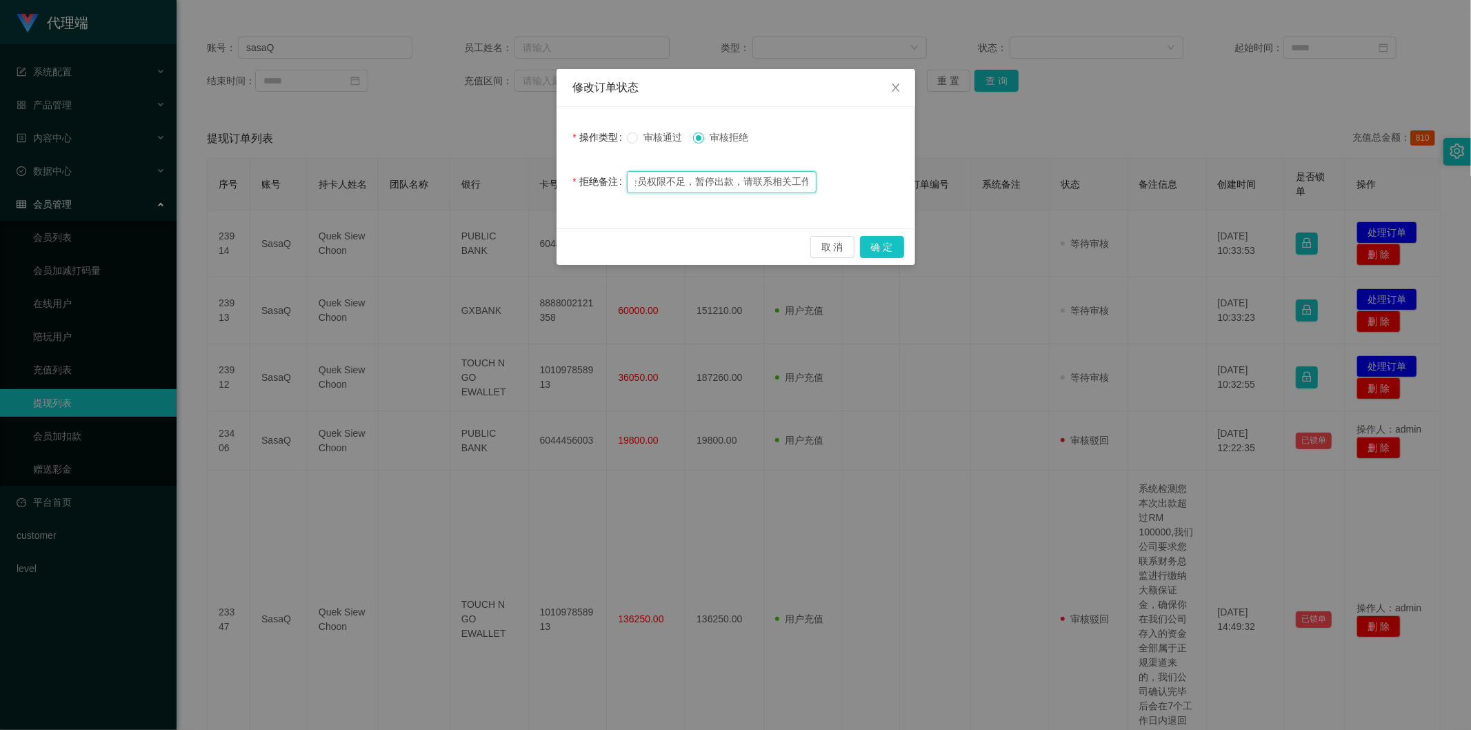
scroll to position [0, 0]
drag, startPoint x: 809, startPoint y: 180, endPoint x: 579, endPoint y: 179, distance: 229.7
click at [579, 179] on div "拒绝备注 尊敬的用户，您的会员权限不足，暂停出款，请联系相关工作人员进行处理！" at bounding box center [736, 182] width 326 height 28
click at [657, 171] on input "尊敬的用户，您的会员权限不足，暂停出款，请联系相关工作人员进行处理！" at bounding box center [722, 182] width 190 height 22
click at [637, 184] on input "尊敬的用户，您的会员权限不足，暂停出款，请联系相关工作人员进行处理！" at bounding box center [722, 182] width 190 height 22
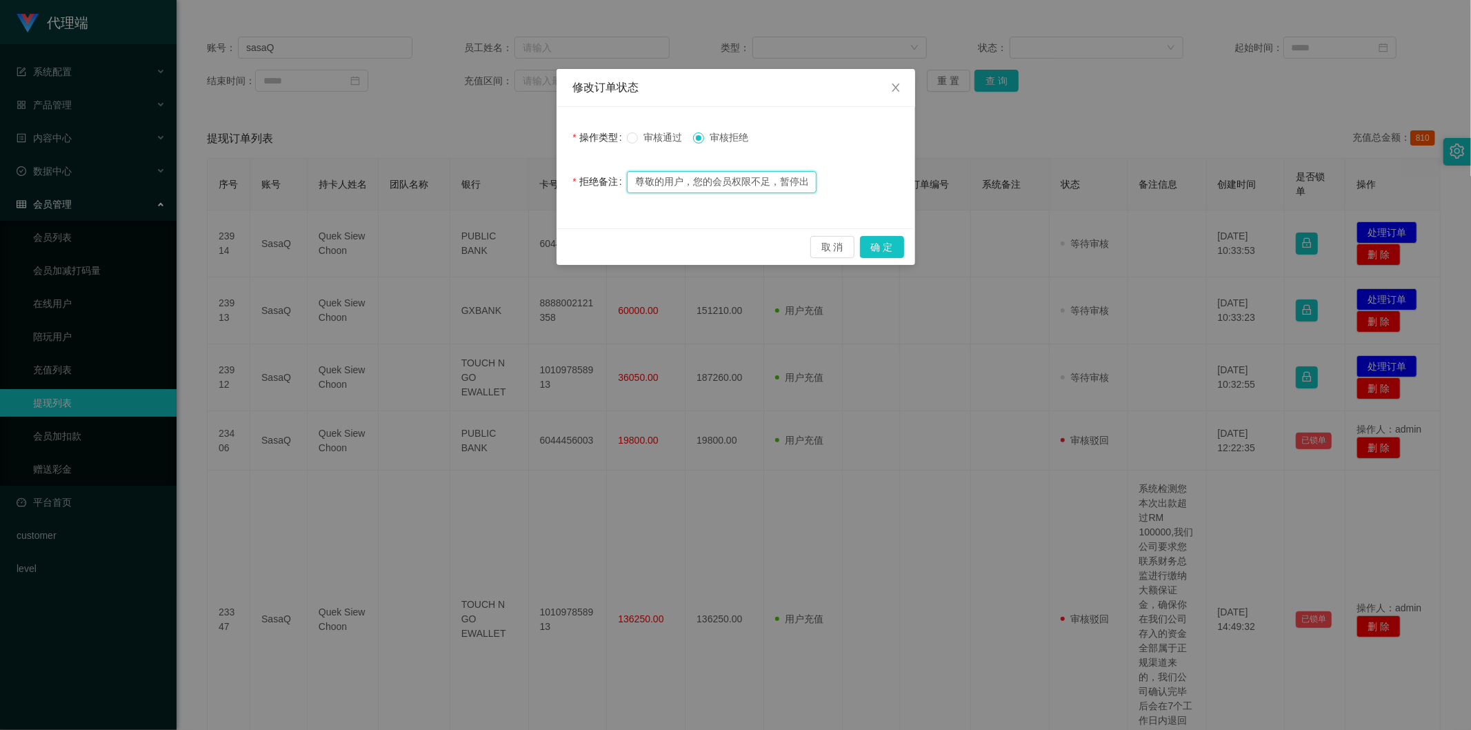
drag, startPoint x: 636, startPoint y: 177, endPoint x: 697, endPoint y: 181, distance: 61.5
click at [692, 181] on input "尊敬的用户，您的会员权限不足，暂停出款，请联系相关工作人员进行处理！" at bounding box center [722, 182] width 190 height 22
click at [699, 181] on input "尊敬的用户，您的会员权限不足，暂停出款，请联系相关工作人员进行处理！" at bounding box center [722, 182] width 190 height 22
click at [708, 181] on input "尊敬的用户，您的会员权限不足，暂停出款，请联系相关工作人员进行处理！" at bounding box center [722, 182] width 190 height 22
click at [693, 181] on input "尊敬的用户，您的会员权限不足，暂停出款，请联系相关工作人员进行处理！" at bounding box center [722, 182] width 190 height 22
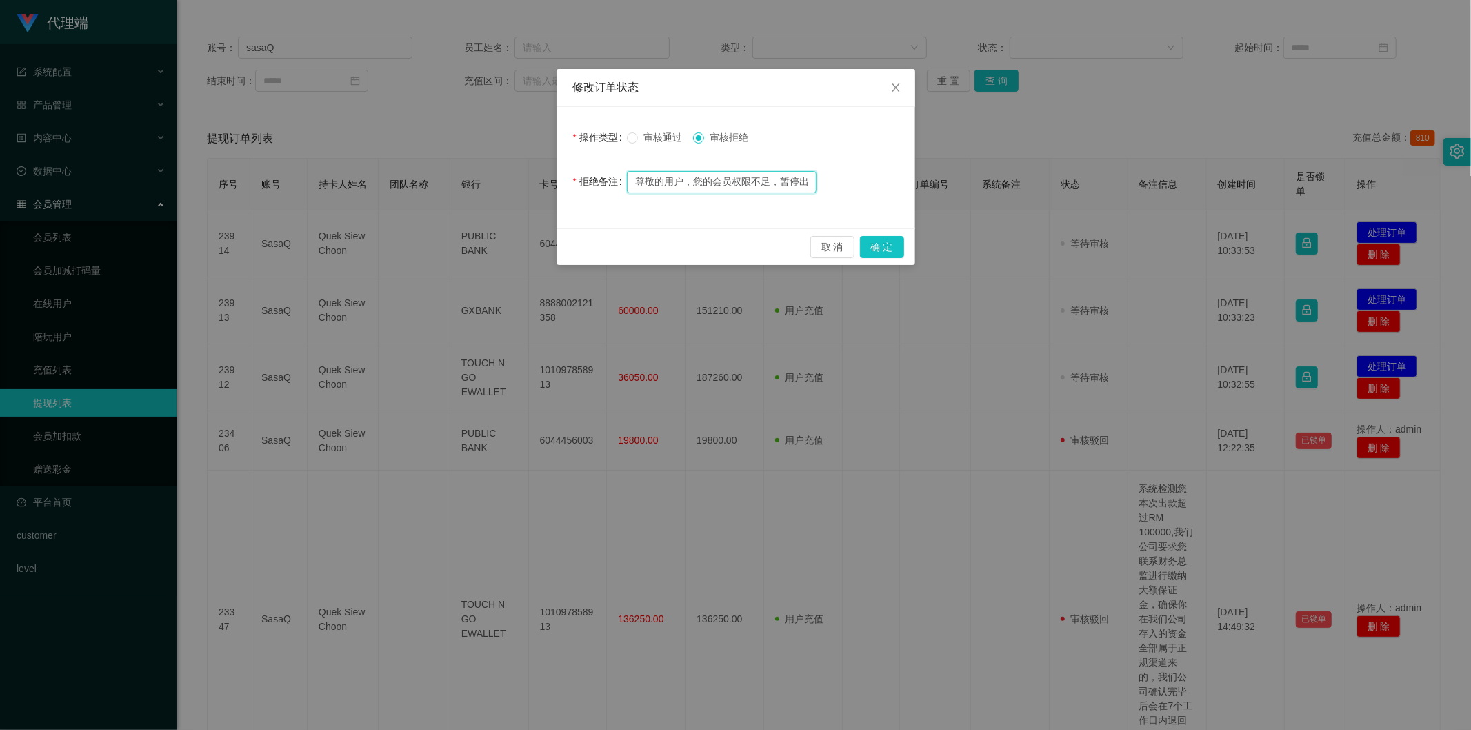
click at [693, 181] on input "尊敬的用户，您的会员权限不足，暂停出款，请联系相关工作人员进行处理！" at bounding box center [722, 182] width 190 height 22
click at [697, 181] on input "text" at bounding box center [722, 181] width 190 height 22
paste input "尊敬的用户，您的会员权限不足，暂停出款，请联系相关工作人员进行处理！"
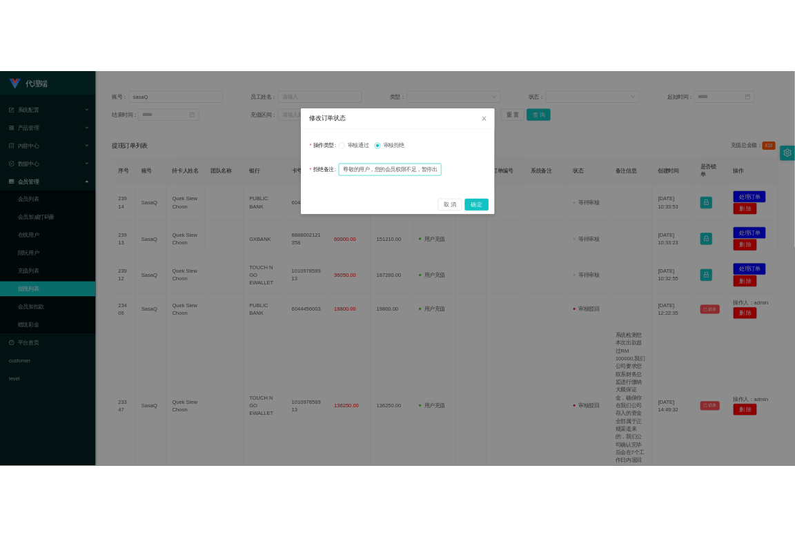
scroll to position [0, 155]
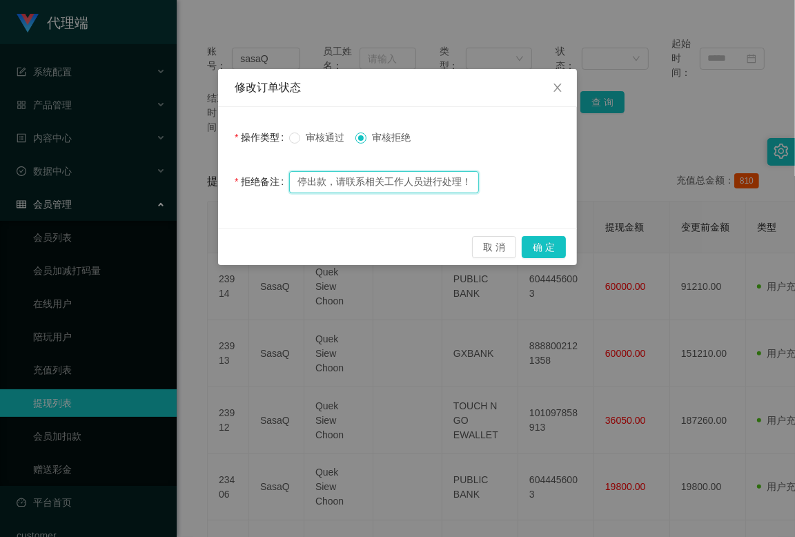
type input "尊敬的用户，您的会员权限不足，暂停出款，请联系相关工作人员进行处理！"
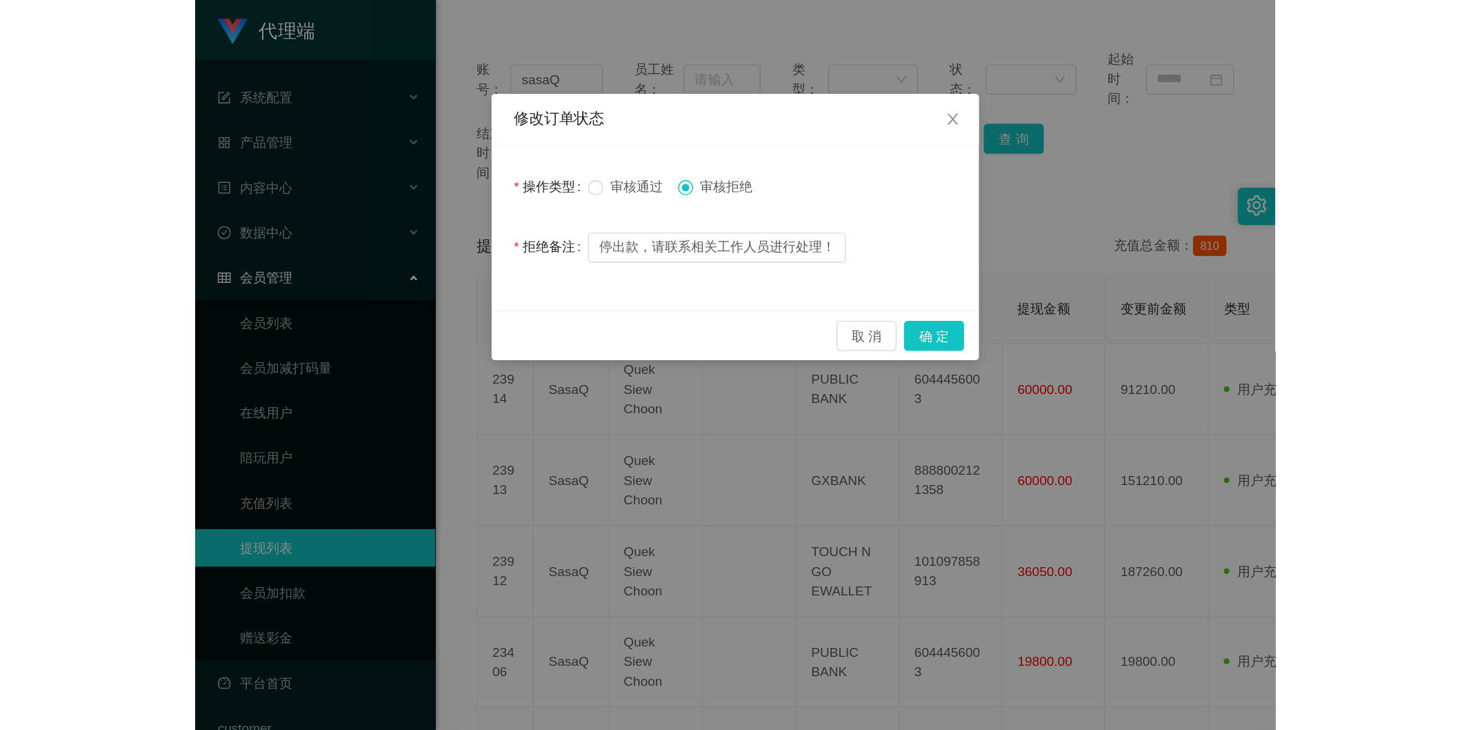
scroll to position [0, 0]
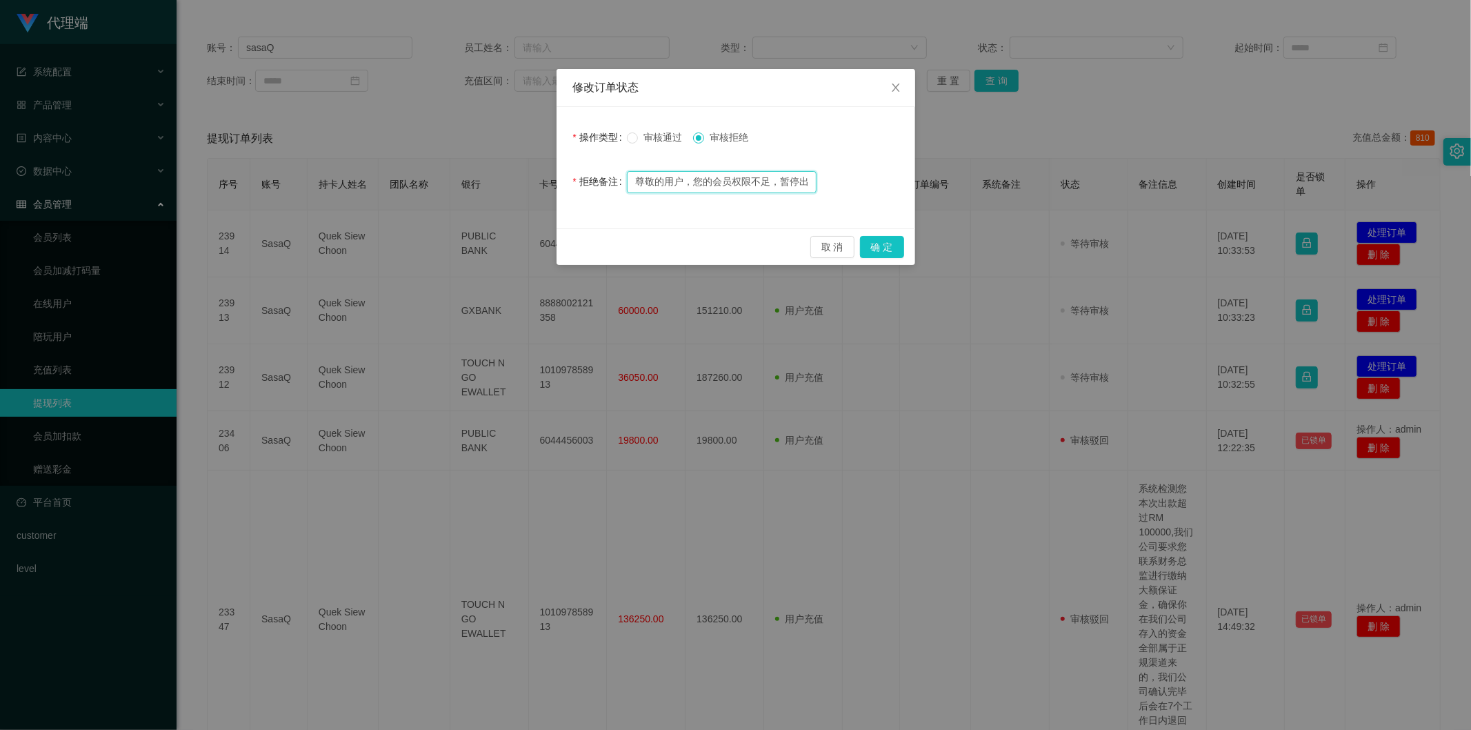
click at [728, 181] on input "尊敬的用户，您的会员权限不足，暂停出款，请联系相关工作人员进行处理！" at bounding box center [722, 182] width 190 height 22
click at [716, 177] on input "text" at bounding box center [722, 181] width 190 height 22
paste input "尊敬的用户，您的会员权限不足，暂停出款，请联系相关工作人员进行处理！"
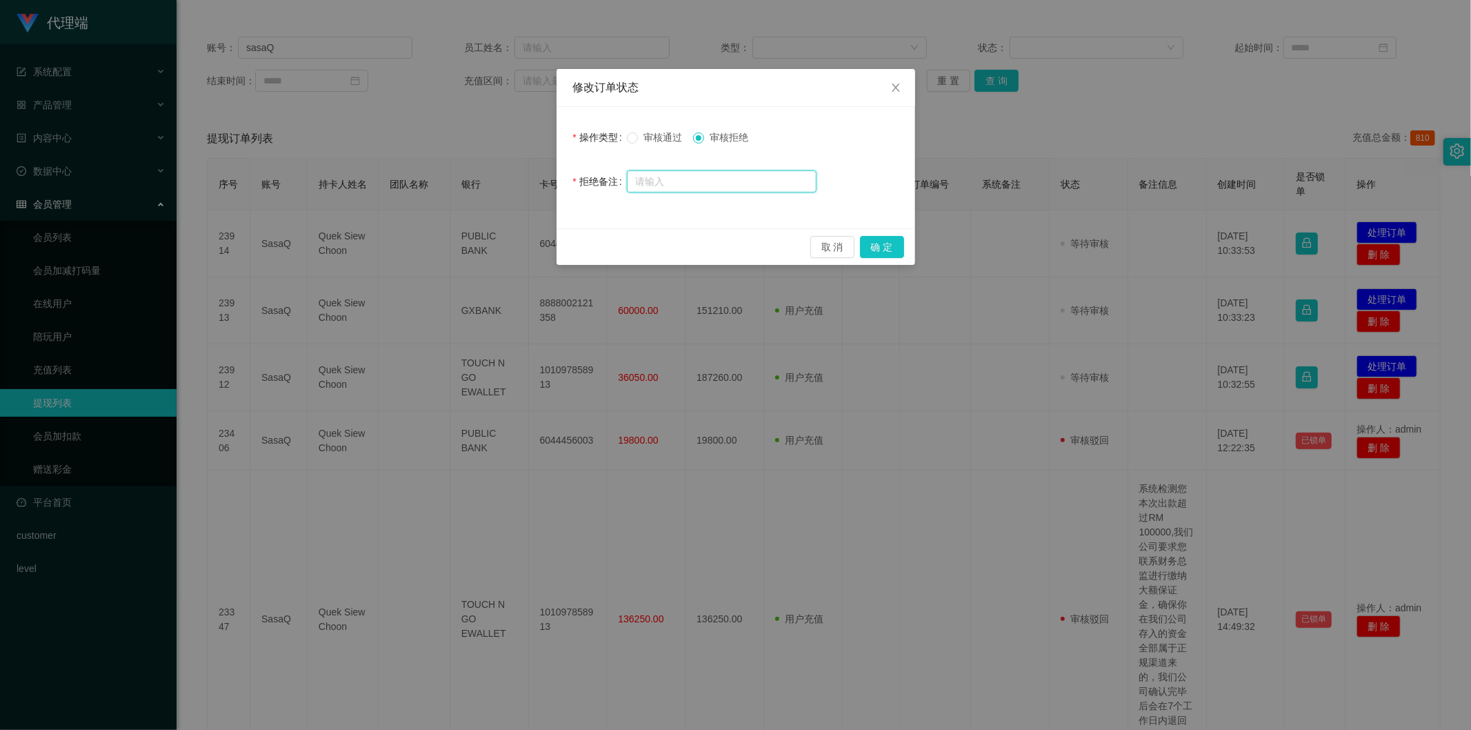
type input "尊敬的用户，您的会员权限不足，暂停出款，请联系相关工作人员进行处理！"
click at [794, 244] on button "确 定" at bounding box center [882, 247] width 44 height 22
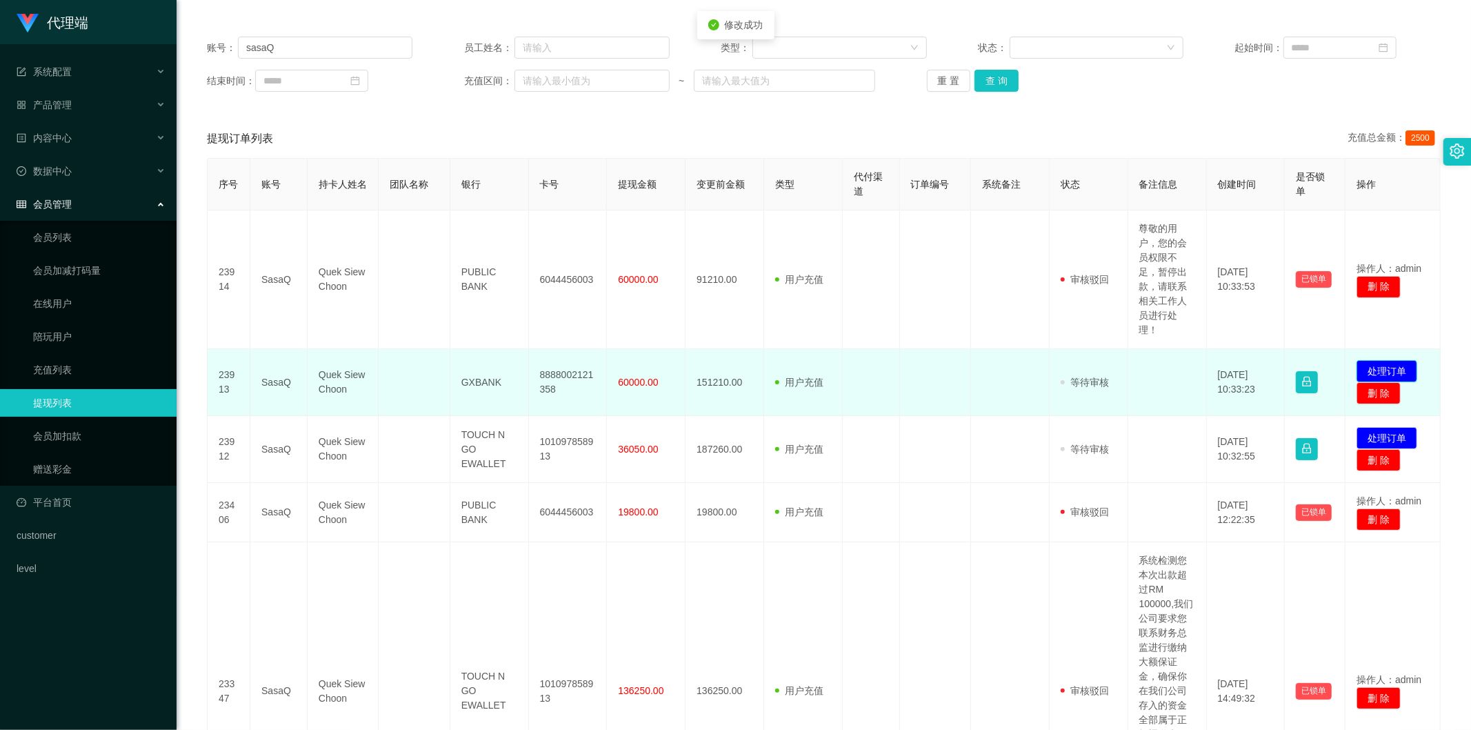
click at [794, 373] on button "处理订单" at bounding box center [1387, 371] width 61 height 22
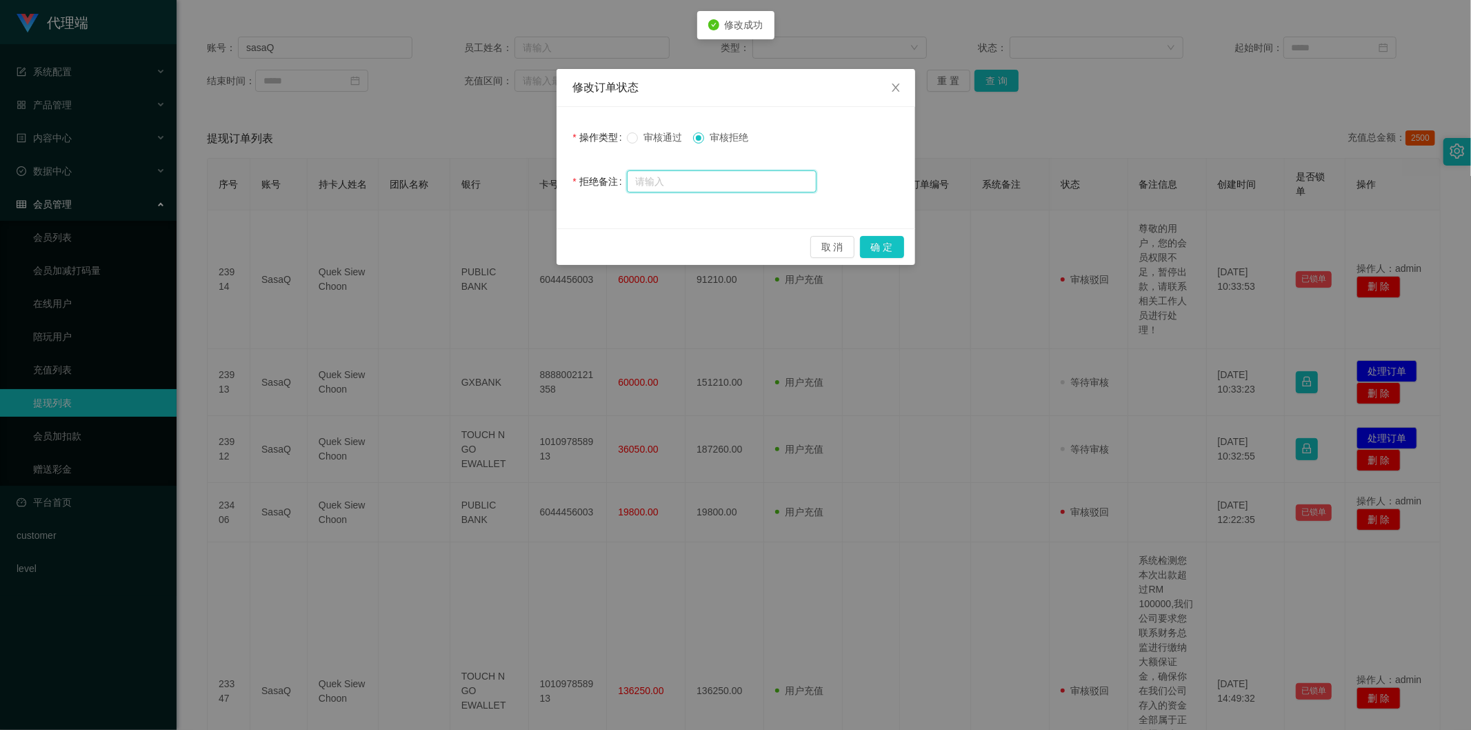
click at [715, 185] on input "text" at bounding box center [722, 181] width 190 height 22
paste input "尊敬的用户，您的会员权限不足，暂停出款，请联系相关工作人员进行处理！"
type input "尊敬的用户，您的会员权限不足，暂停出款，请联系相关工作人员进行处理！"
click at [794, 243] on button "确 定" at bounding box center [882, 247] width 44 height 22
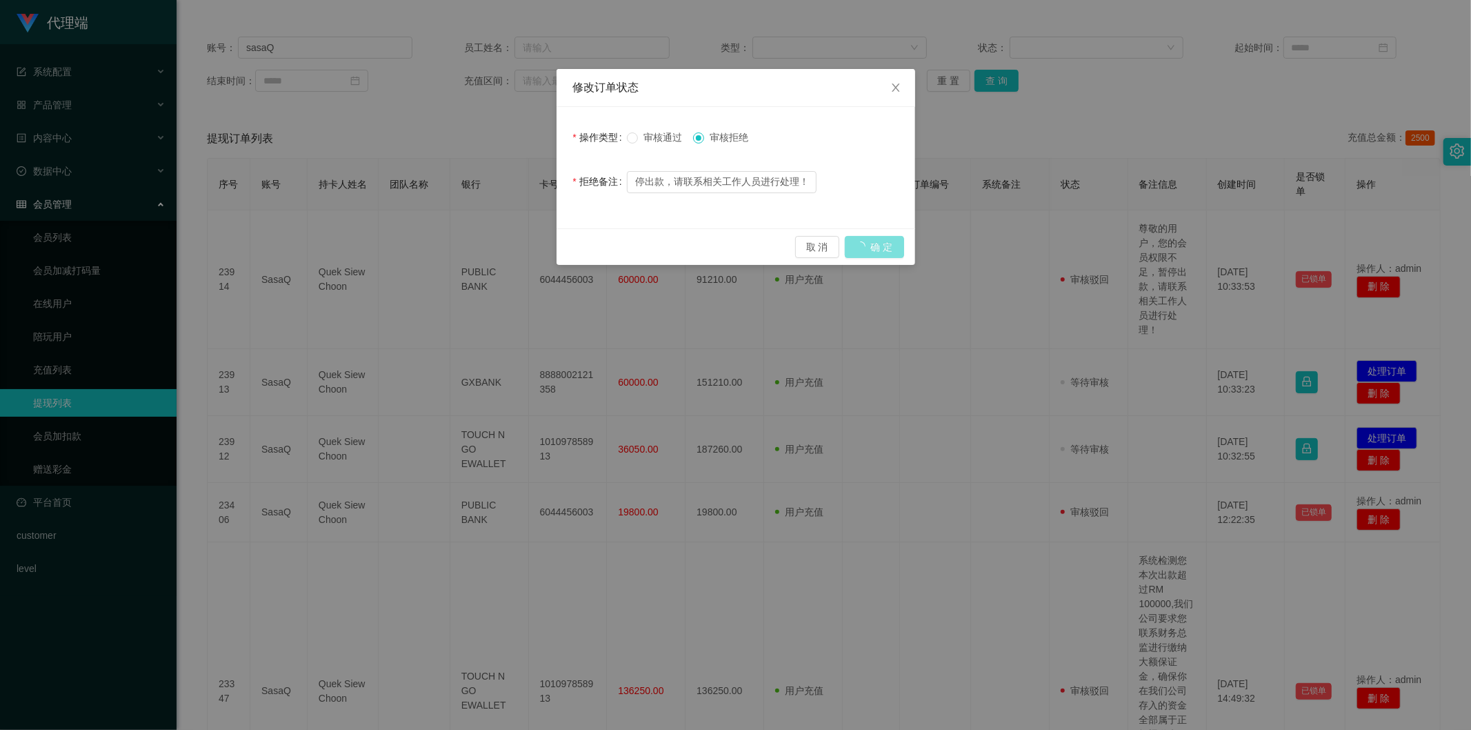
scroll to position [0, 0]
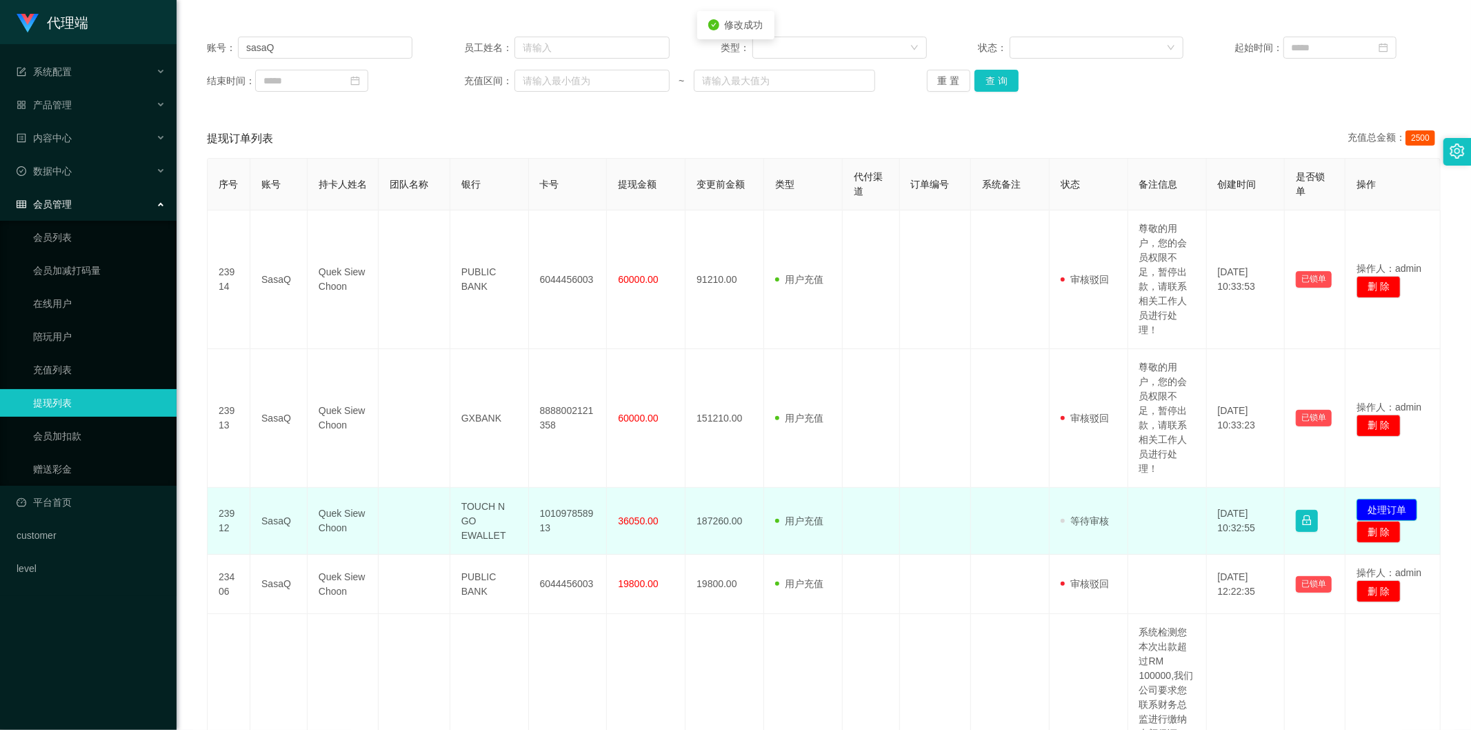
click at [794, 501] on button "处理订单" at bounding box center [1387, 510] width 61 height 22
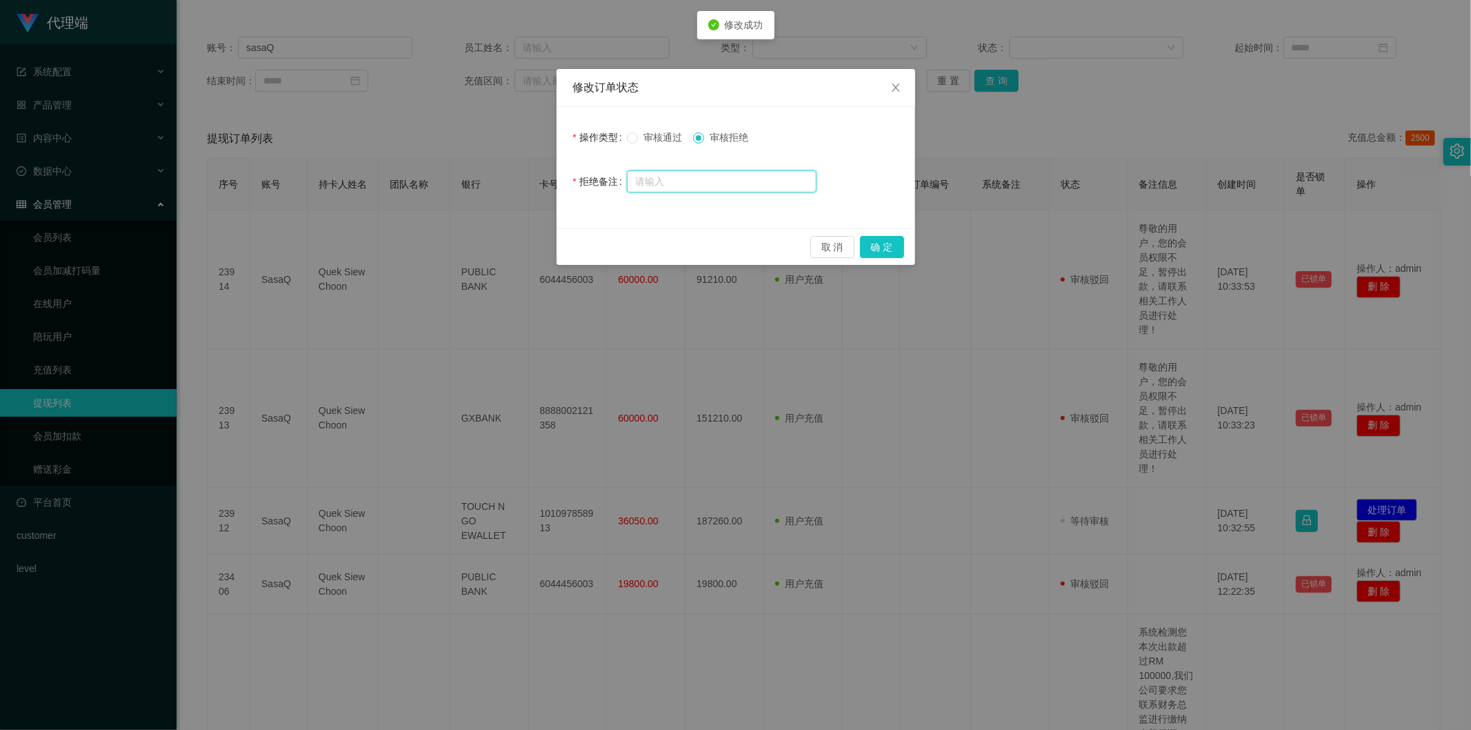
click at [726, 177] on input "text" at bounding box center [722, 181] width 190 height 22
paste input "尊敬的用户，您的会员权限不足，暂停出款，请联系相关工作人员进行处理！"
type input "尊敬的用户，您的会员权限不足，暂停出款，请联系相关工作人员进行处理！"
click at [794, 241] on button "确 定" at bounding box center [882, 247] width 44 height 22
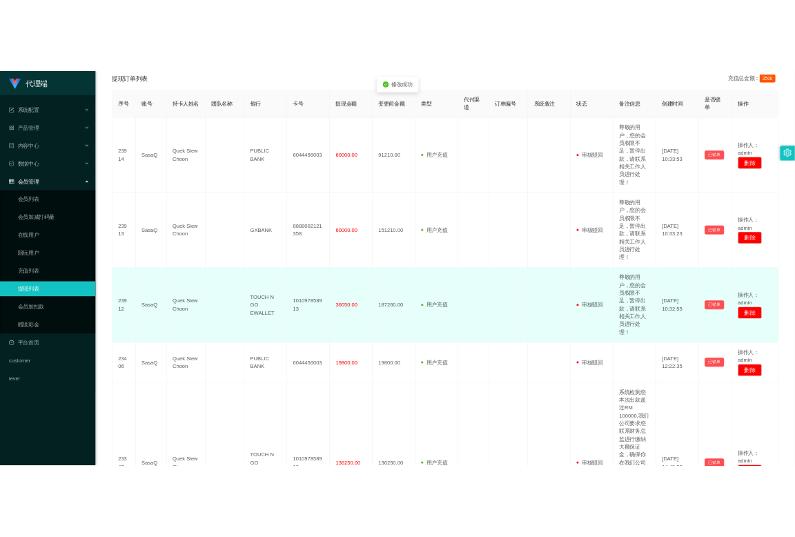
scroll to position [153, 0]
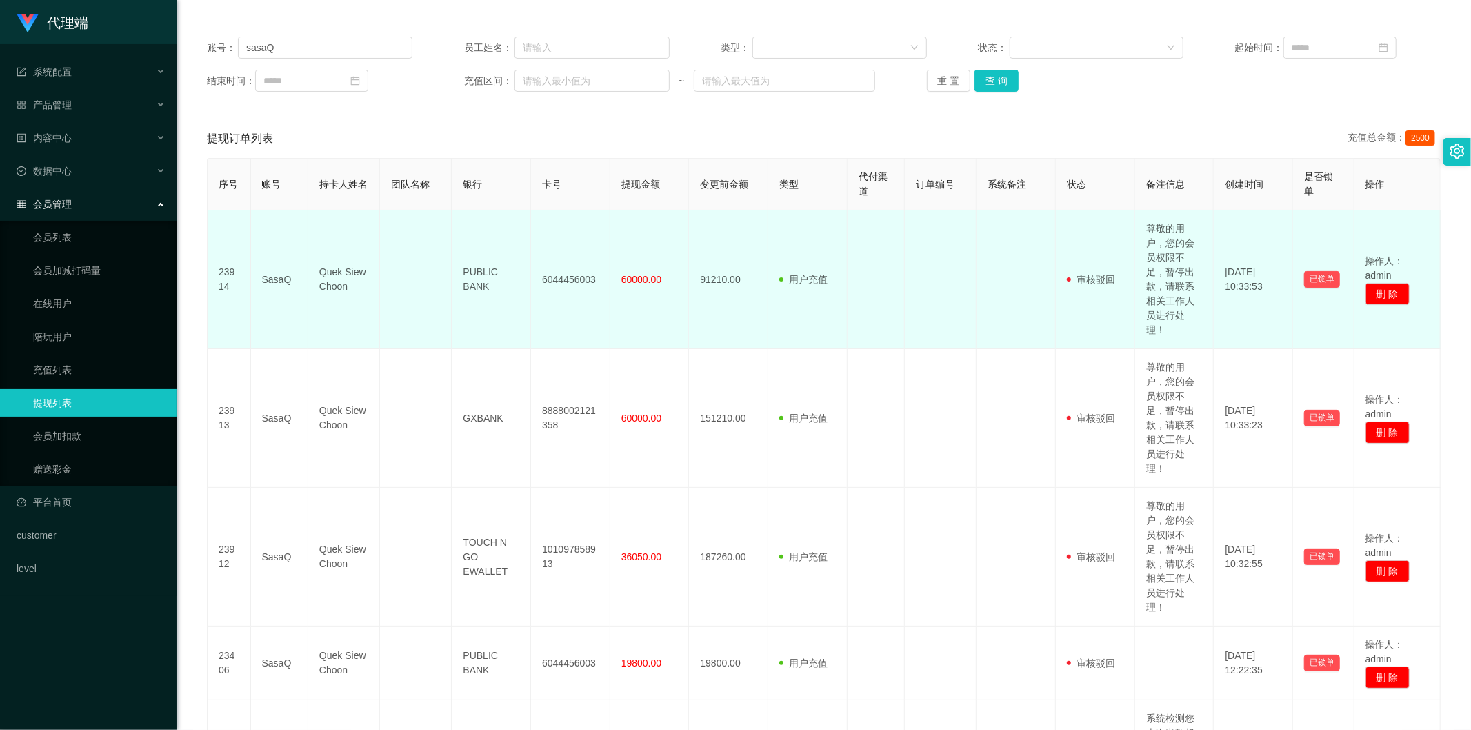
click at [346, 274] on td "Quek Siew Choon" at bounding box center [344, 279] width 72 height 139
click at [345, 274] on td "Quek Siew Choon" at bounding box center [344, 279] width 72 height 139
click at [271, 277] on td "SasaQ" at bounding box center [279, 279] width 57 height 139
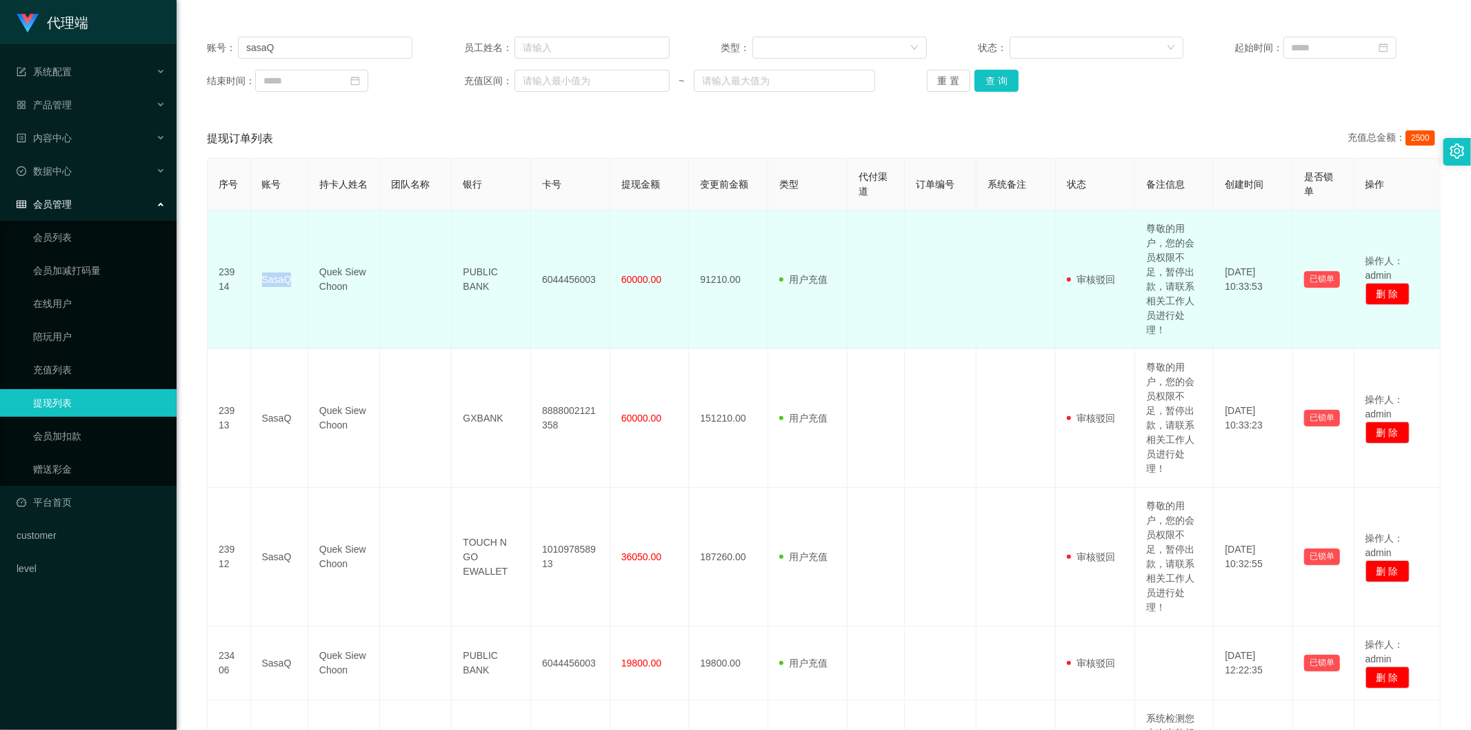
copy td "SasaQ"
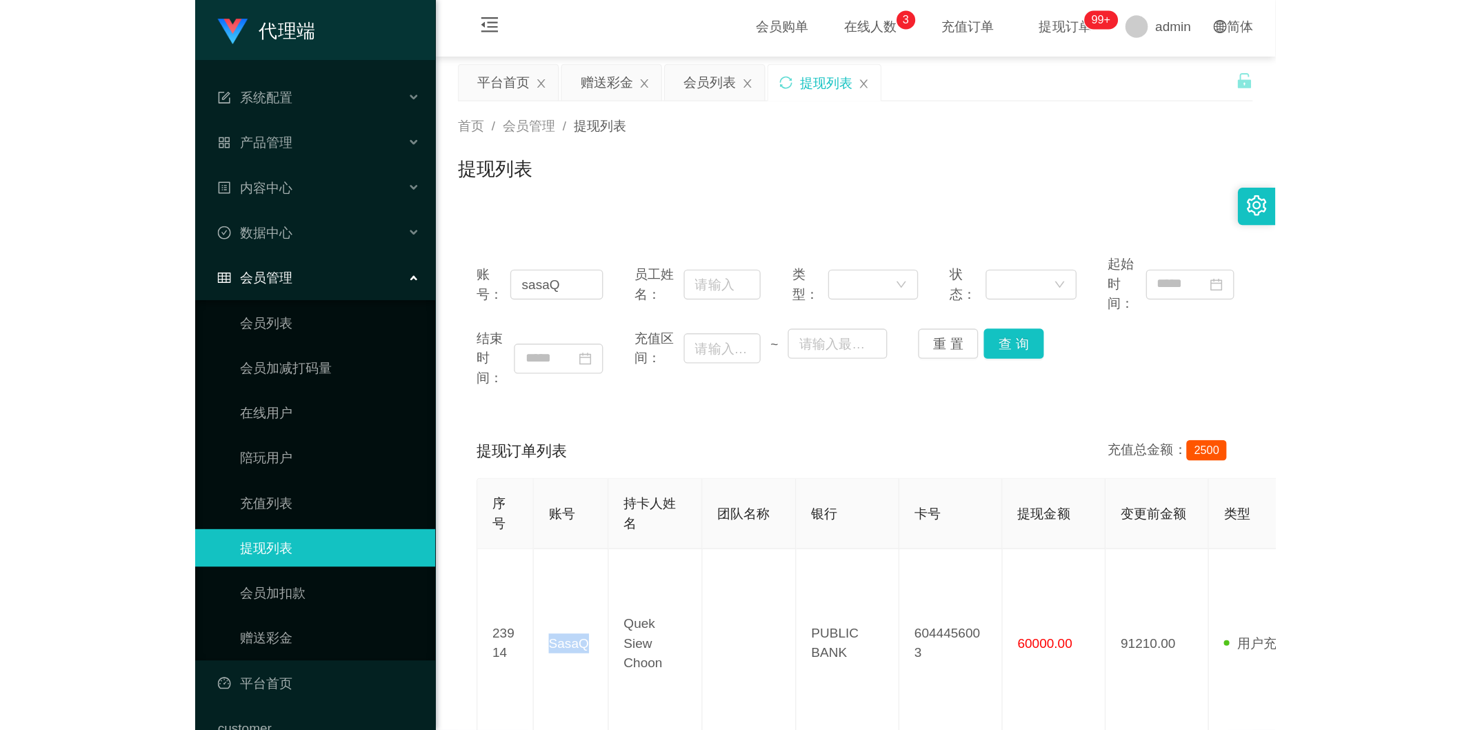
scroll to position [0, 0]
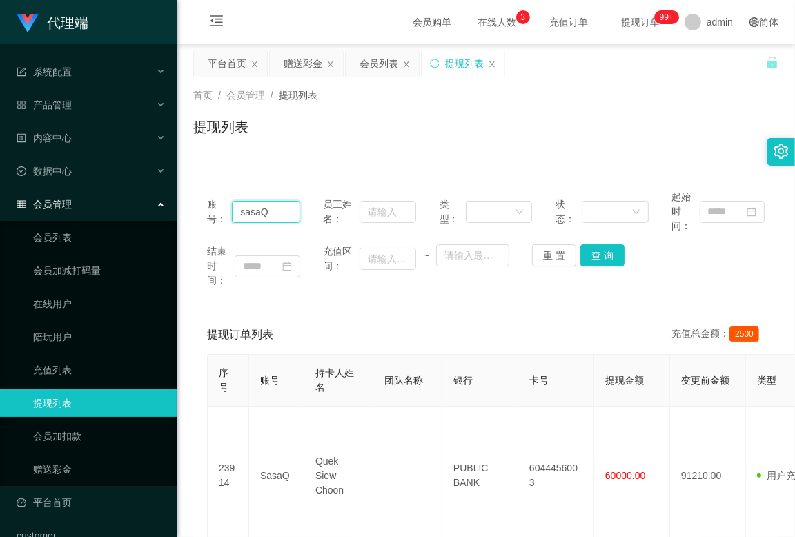
drag, startPoint x: 274, startPoint y: 206, endPoint x: 218, endPoint y: 207, distance: 55.9
click at [218, 207] on div "账号： sasaQ" at bounding box center [253, 211] width 93 height 43
click at [371, 68] on div "会员列表" at bounding box center [378, 63] width 39 height 26
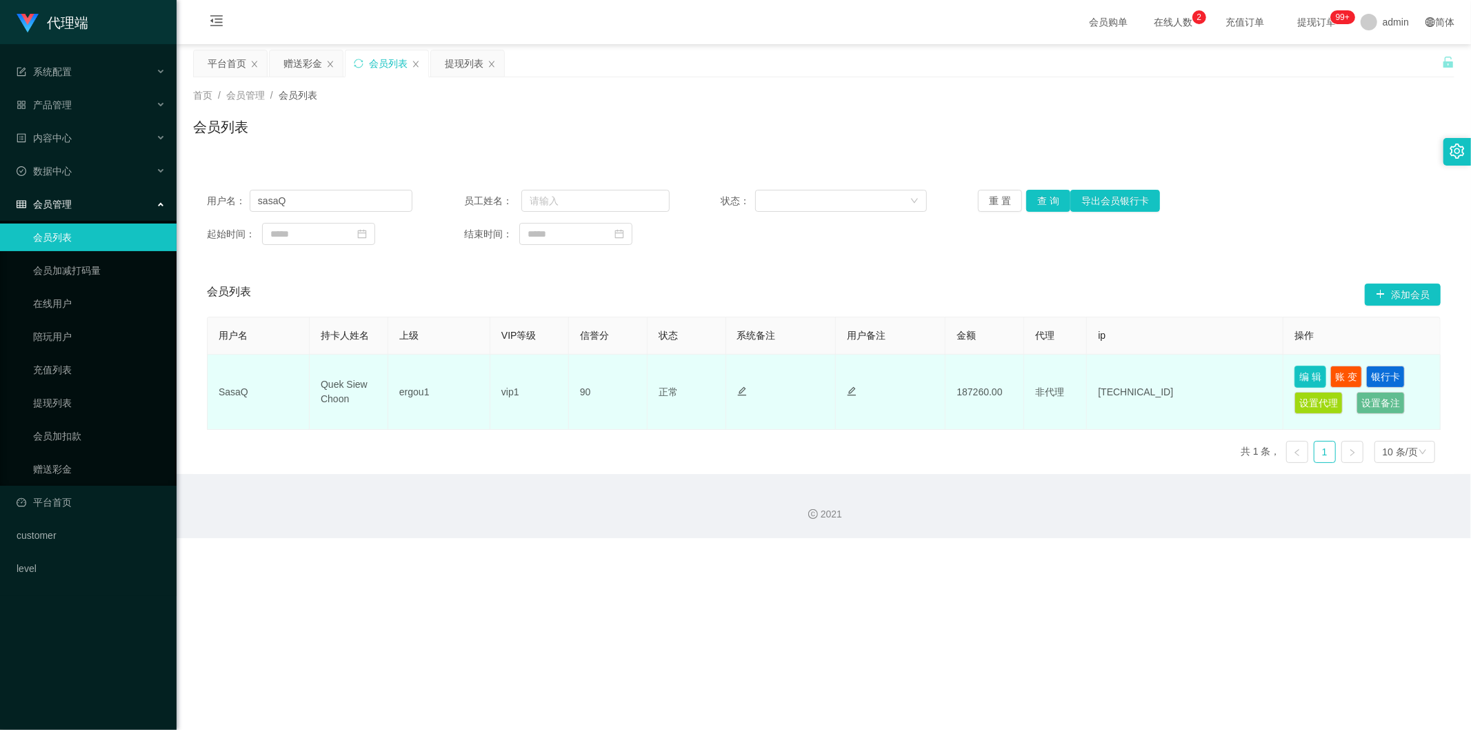
click at [794, 375] on button "编 辑" at bounding box center [1311, 377] width 32 height 22
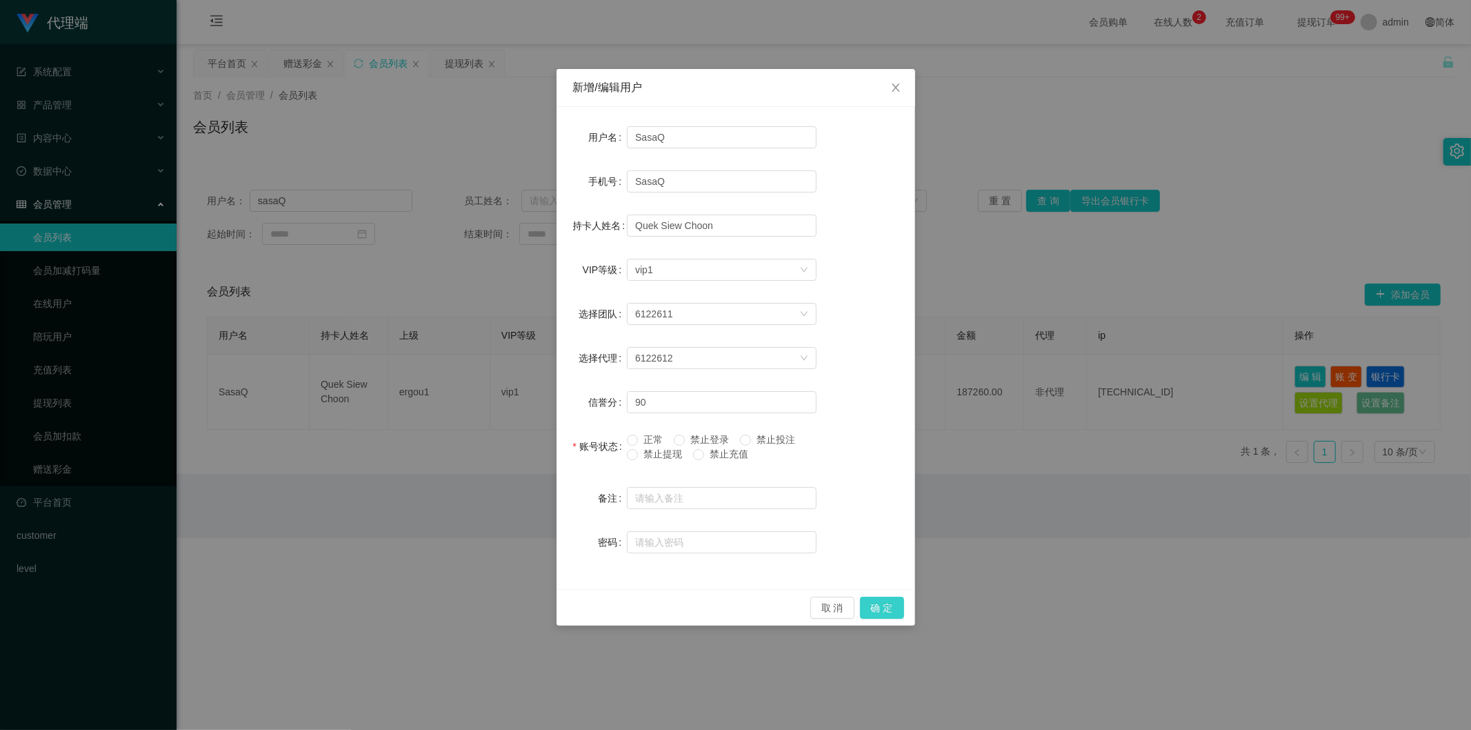
click at [794, 536] on button "确 定" at bounding box center [882, 608] width 44 height 22
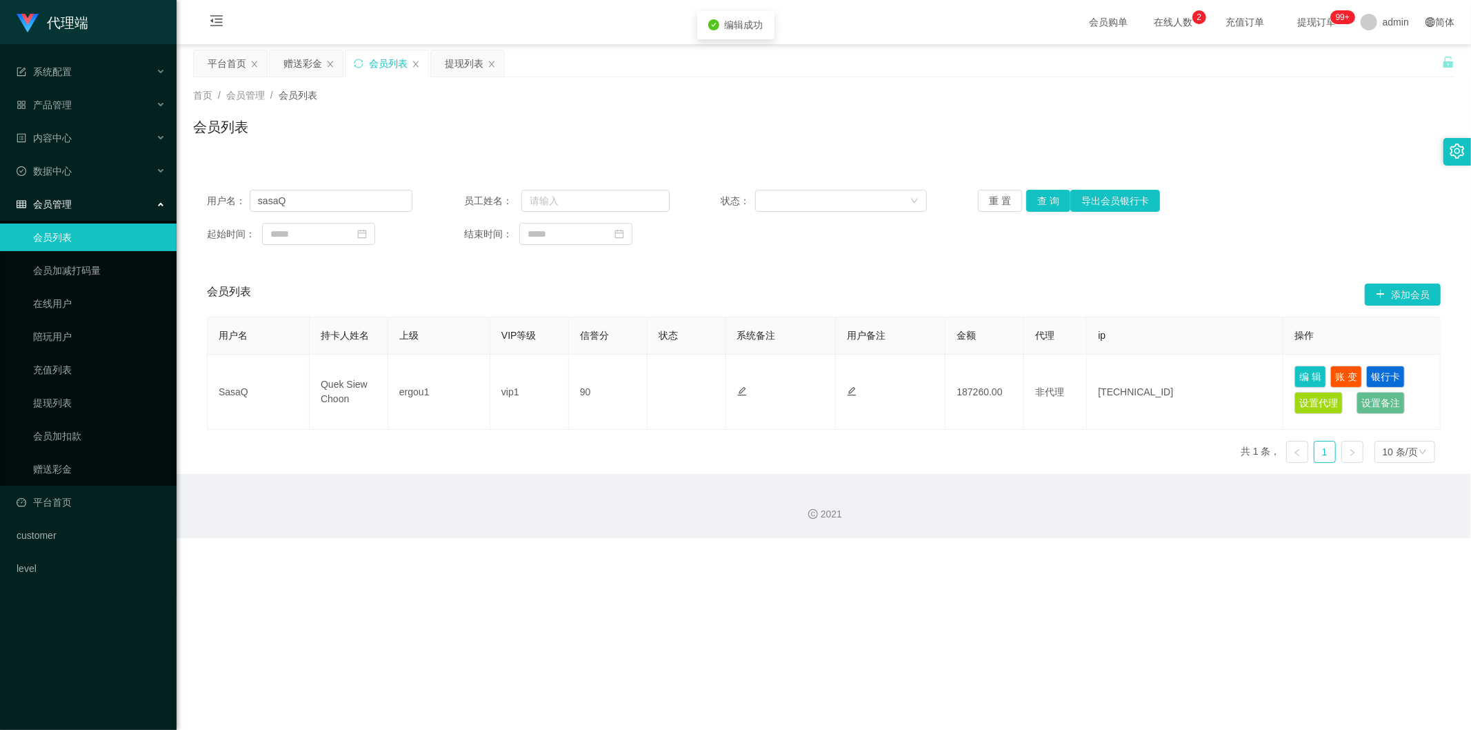
click at [794, 446] on div "用户名 持卡人姓名 上级 VIP等级 信誉分 状态 系统备注 用户备注 金额 代理 ip 操作 SasaQ Quek Siew Choon ergou1 vi…" at bounding box center [824, 395] width 1234 height 157
click at [459, 64] on div "提现列表" at bounding box center [464, 63] width 39 height 26
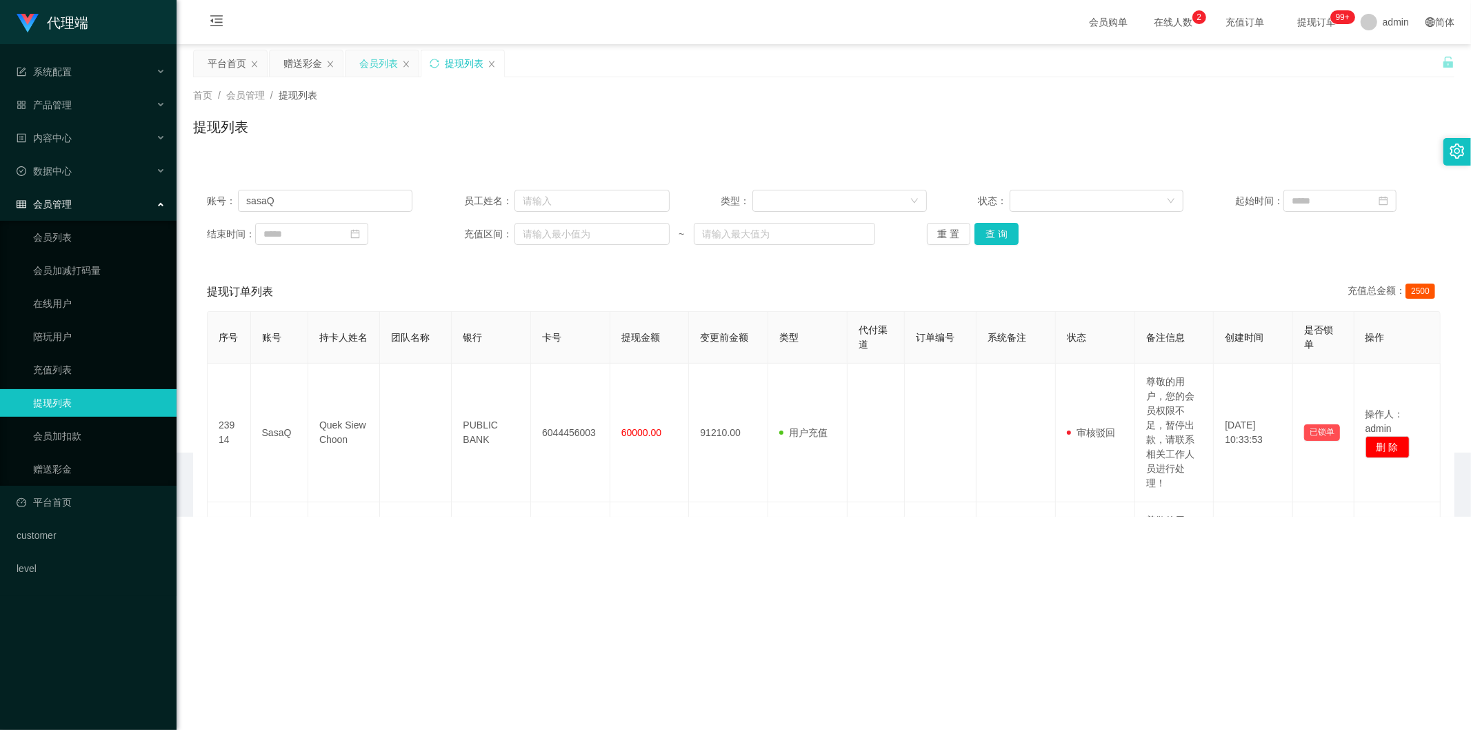
click at [381, 70] on div "会员列表" at bounding box center [378, 63] width 39 height 26
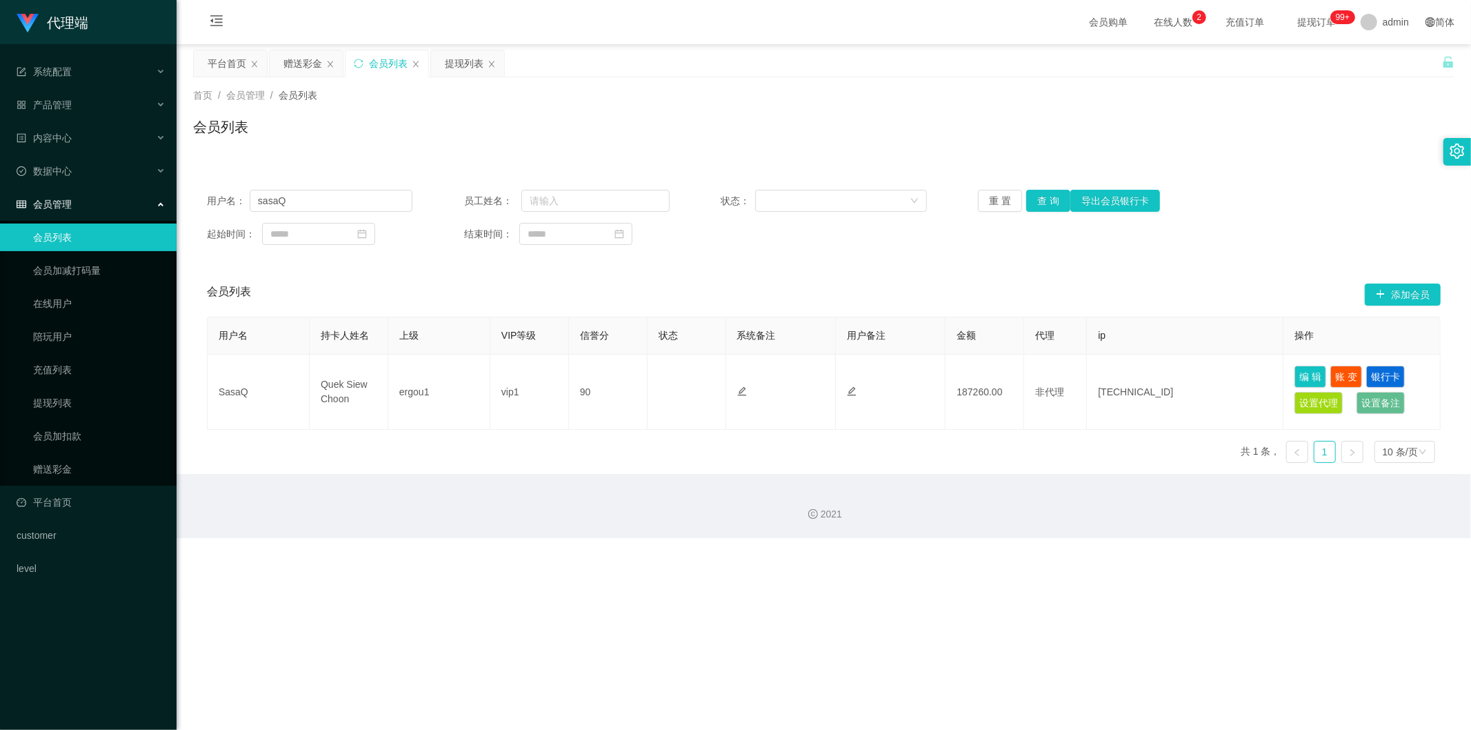
click at [794, 456] on div "用户名 持卡人姓名 上级 VIP等级 信誉分 状态 系统备注 用户备注 金额 代理 ip 操作 SasaQ Quek Siew Choon ergou1 vi…" at bounding box center [824, 395] width 1234 height 157
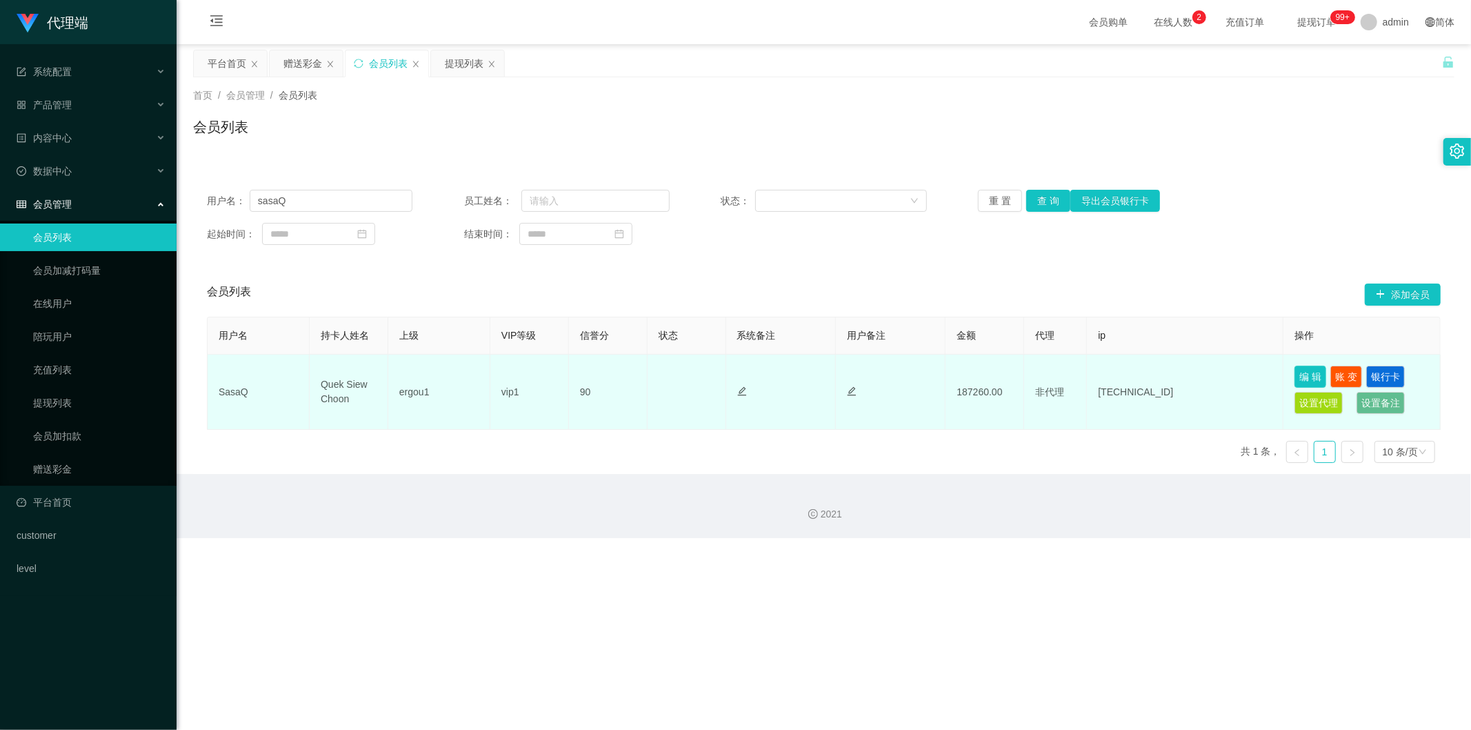
click at [794, 379] on button "编 辑" at bounding box center [1311, 377] width 32 height 22
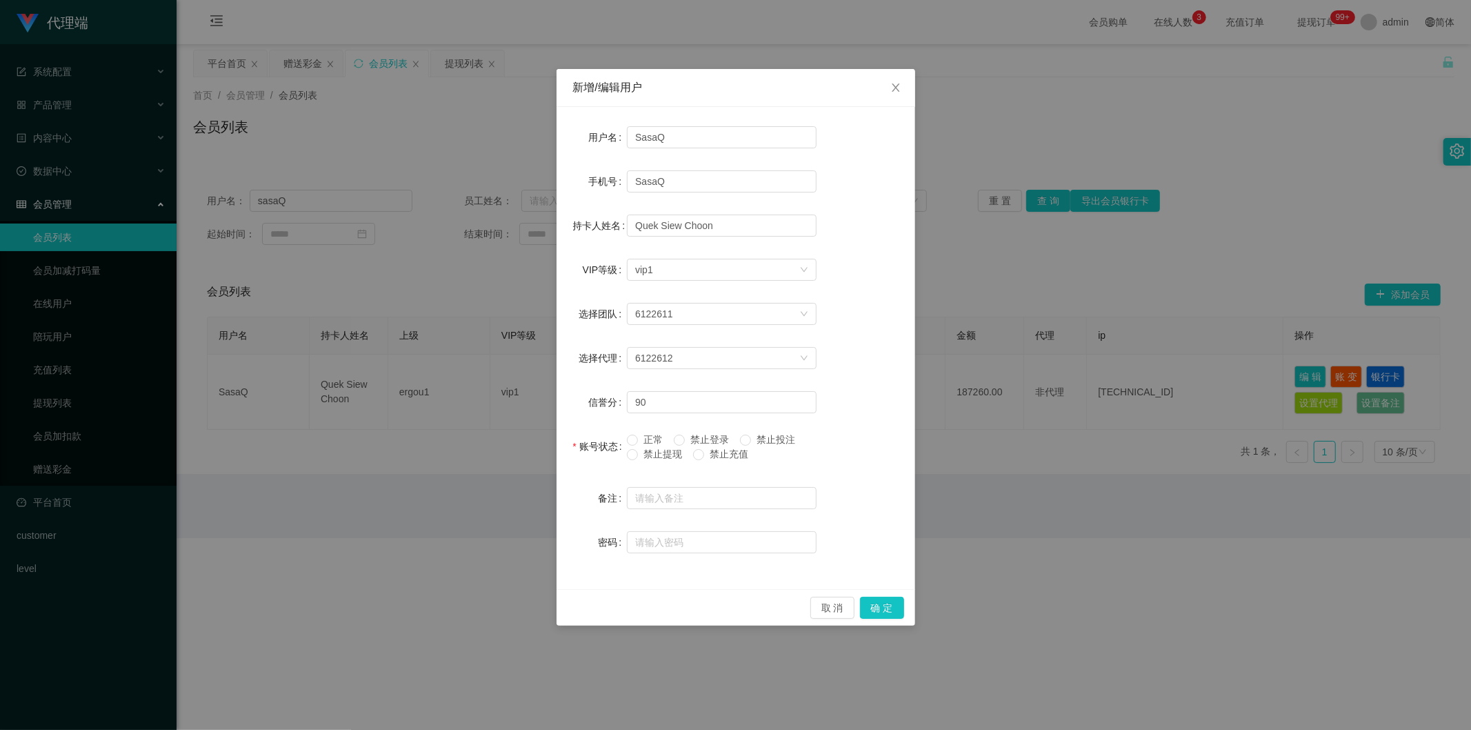
click at [794, 536] on div "新增/编辑用户 用户名 SasaQ 手机号 SasaQ 持卡人姓名 Quek Siew Choon VIP等级 选择VIP等级 vip1 选择团队 61226…" at bounding box center [735, 365] width 1471 height 730
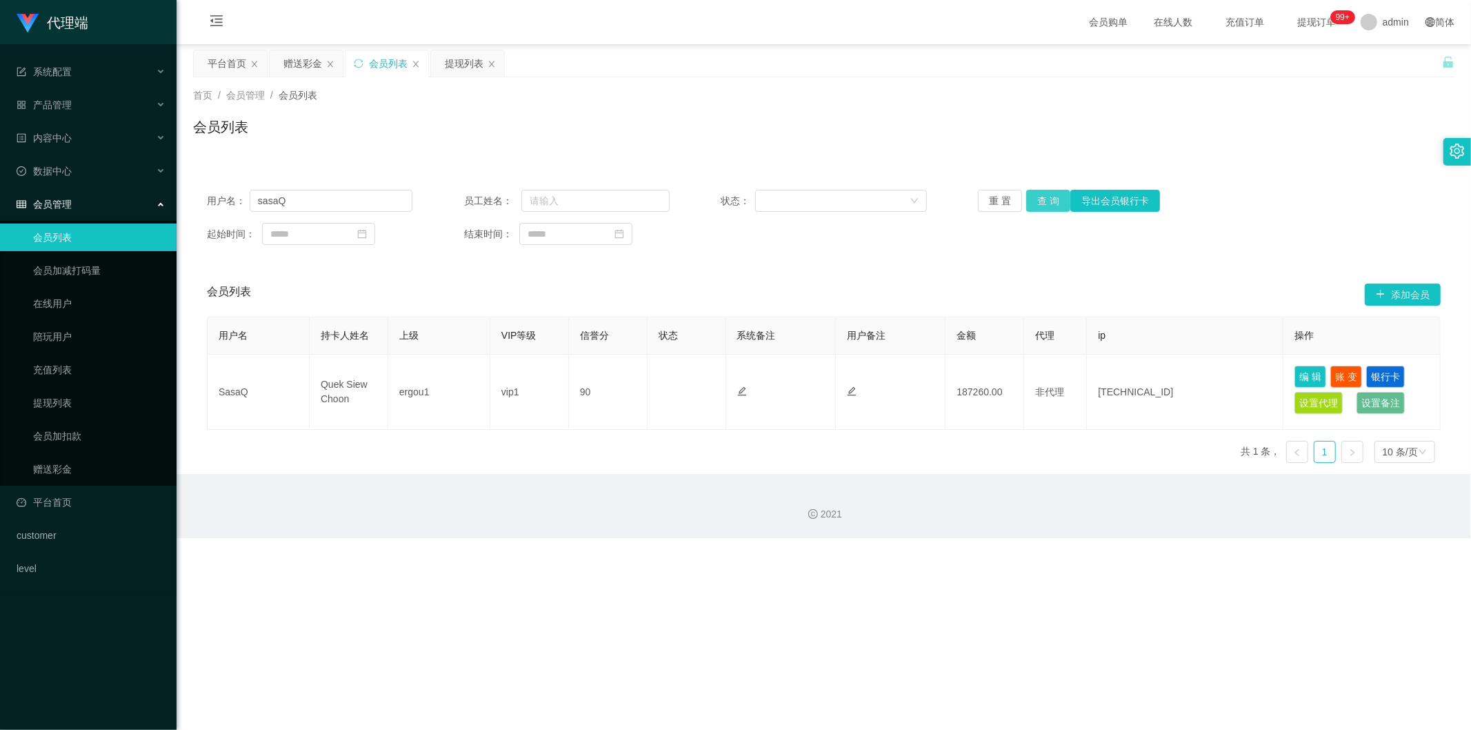
click at [794, 205] on button "查 询" at bounding box center [1048, 201] width 44 height 22
click at [794, 448] on div "用户名 持卡人姓名 上级 VIP等级 信誉分 状态 系统备注 用户备注 金额 代理 ip 操作 SasaQ Quek Siew Choon ergou1 vi…" at bounding box center [824, 395] width 1234 height 157
click at [794, 197] on button "查 询" at bounding box center [1048, 201] width 44 height 22
click at [454, 64] on div "提现列表" at bounding box center [464, 63] width 39 height 26
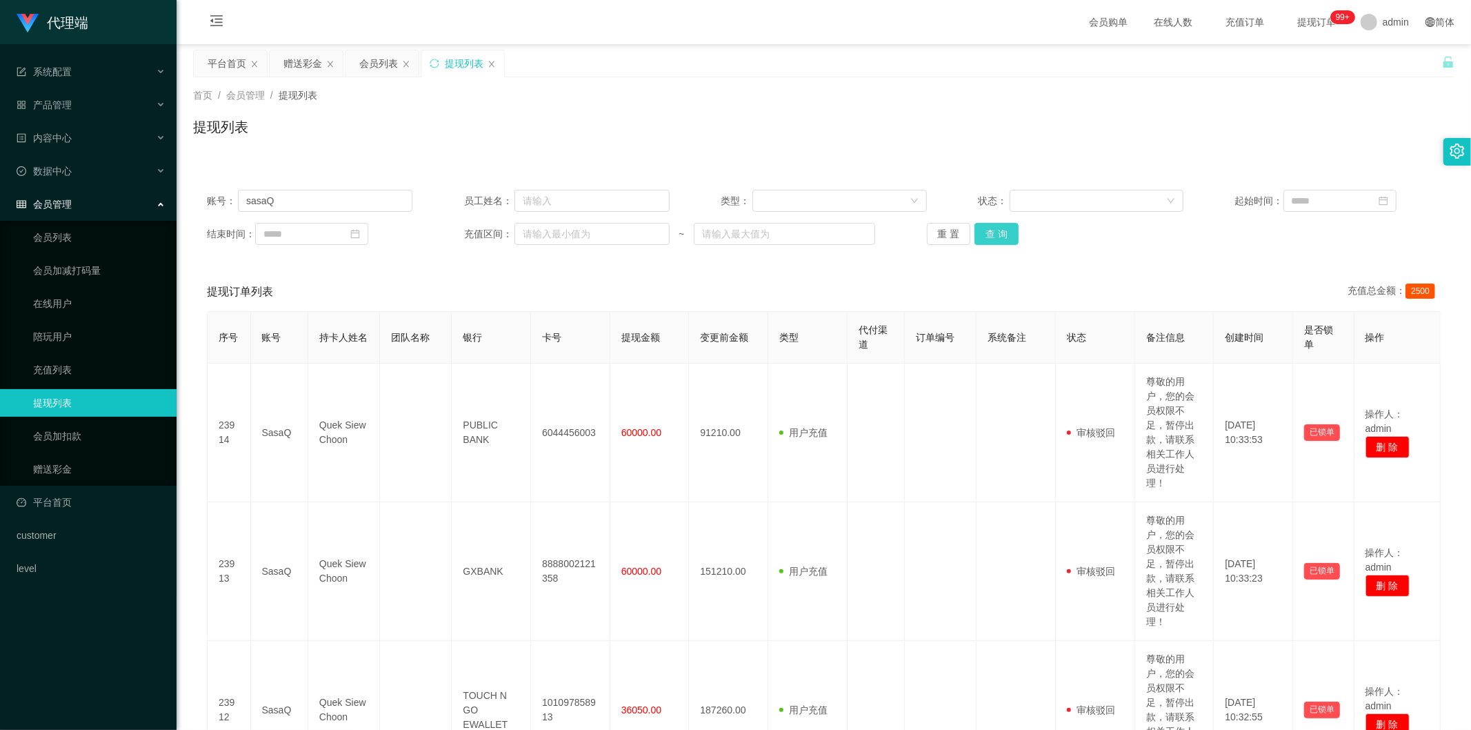
click at [794, 226] on button "查 询" at bounding box center [997, 234] width 44 height 22
click at [794, 228] on button "查 询" at bounding box center [997, 234] width 44 height 22
click at [794, 232] on button "查 询" at bounding box center [997, 234] width 44 height 22
